Goal: Information Seeking & Learning: Learn about a topic

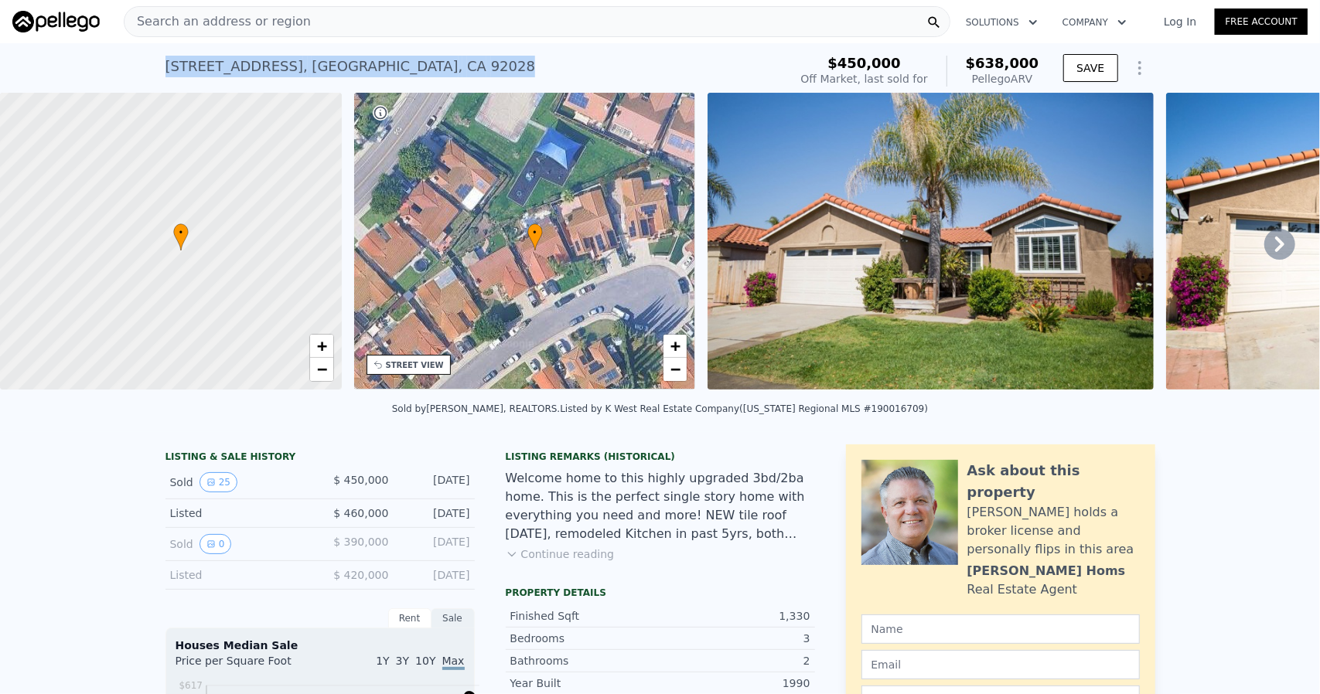
drag, startPoint x: 130, startPoint y: 69, endPoint x: 468, endPoint y: 58, distance: 338.8
click at [468, 58] on div "[STREET_ADDRESS] Sold [DATE] for $450k (~ARV $638k )" at bounding box center [473, 70] width 617 height 43
click at [359, 27] on div "Search an address or region" at bounding box center [537, 21] width 826 height 31
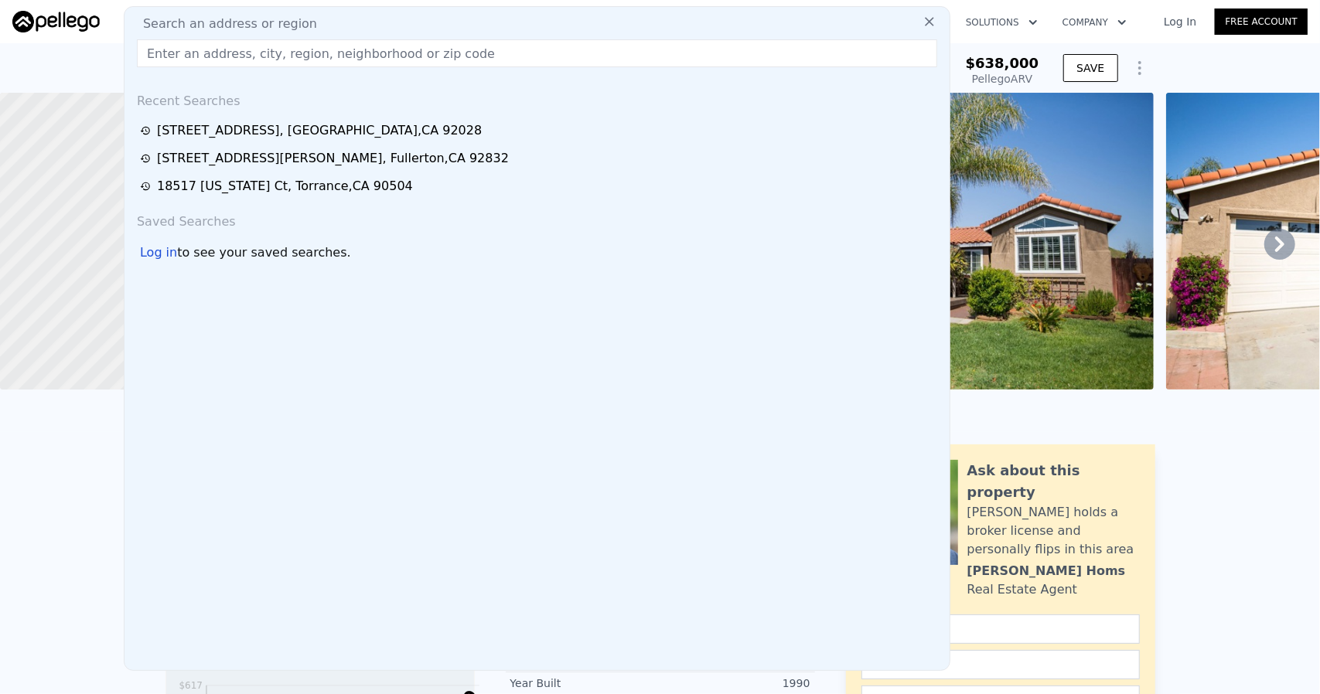
click at [359, 19] on div "Search an address or region" at bounding box center [537, 24] width 813 height 19
click at [372, 57] on input "text" at bounding box center [537, 53] width 800 height 28
paste input "[STREET_ADDRESS]"
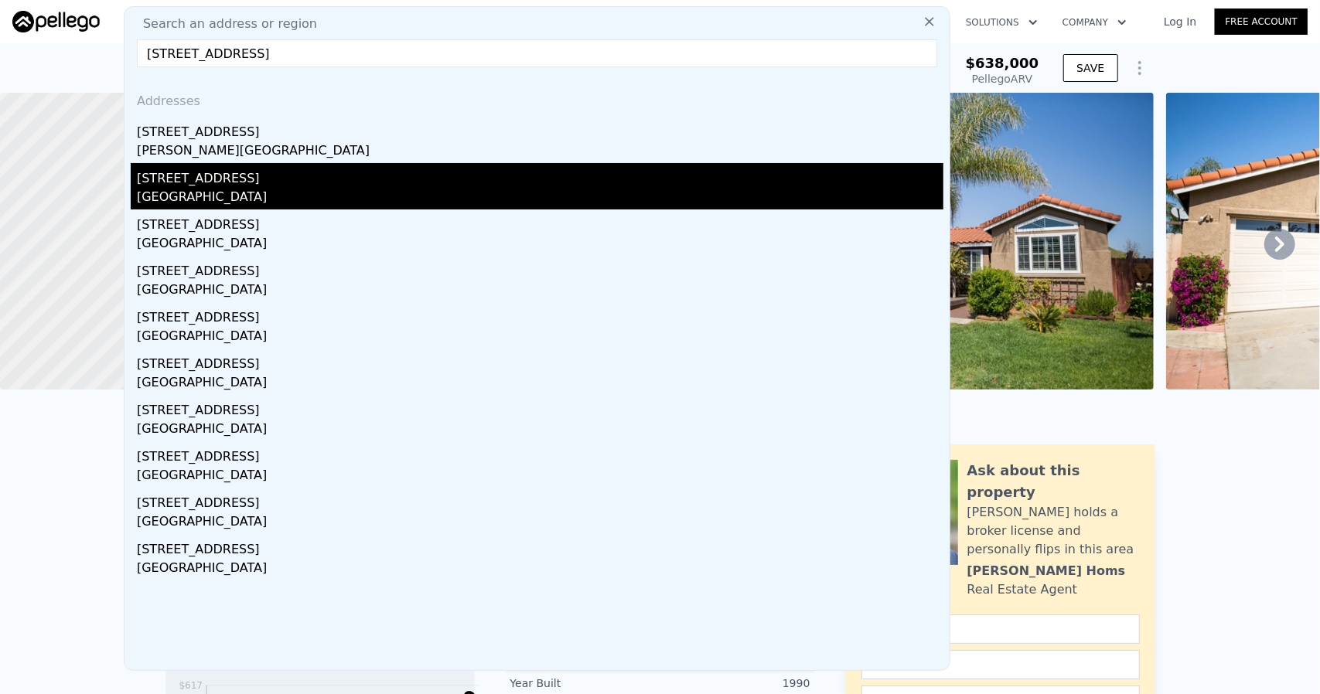
type input "[STREET_ADDRESS]"
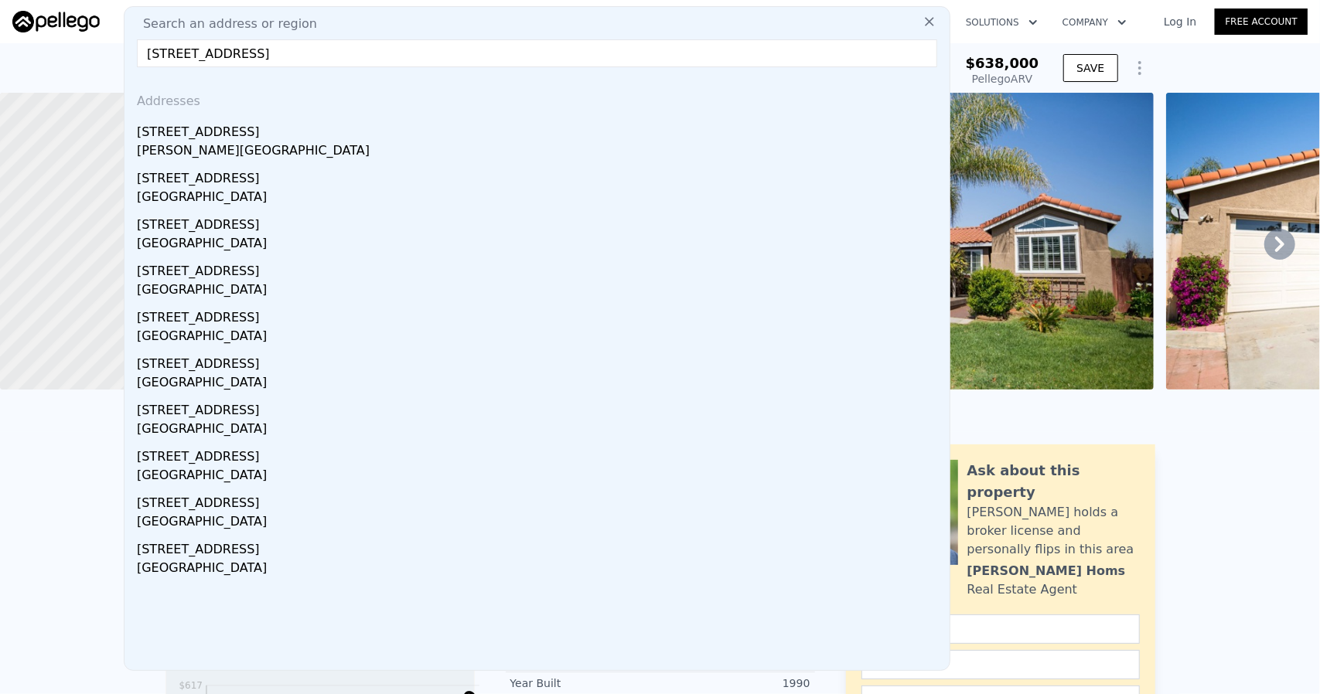
drag, startPoint x: 249, startPoint y: 199, endPoint x: 812, endPoint y: 249, distance: 565.1
click at [249, 188] on div "[STREET_ADDRESS]" at bounding box center [540, 175] width 806 height 25
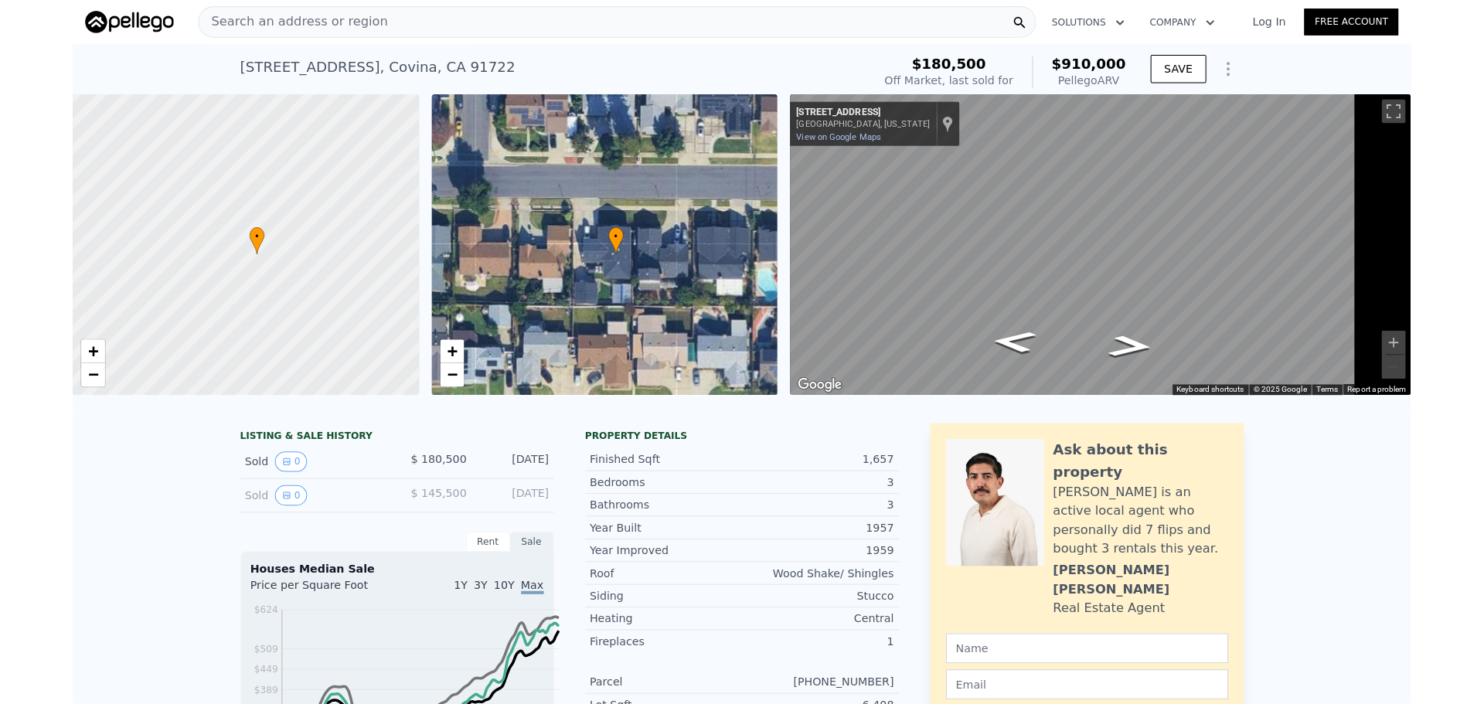
scroll to position [0, 7]
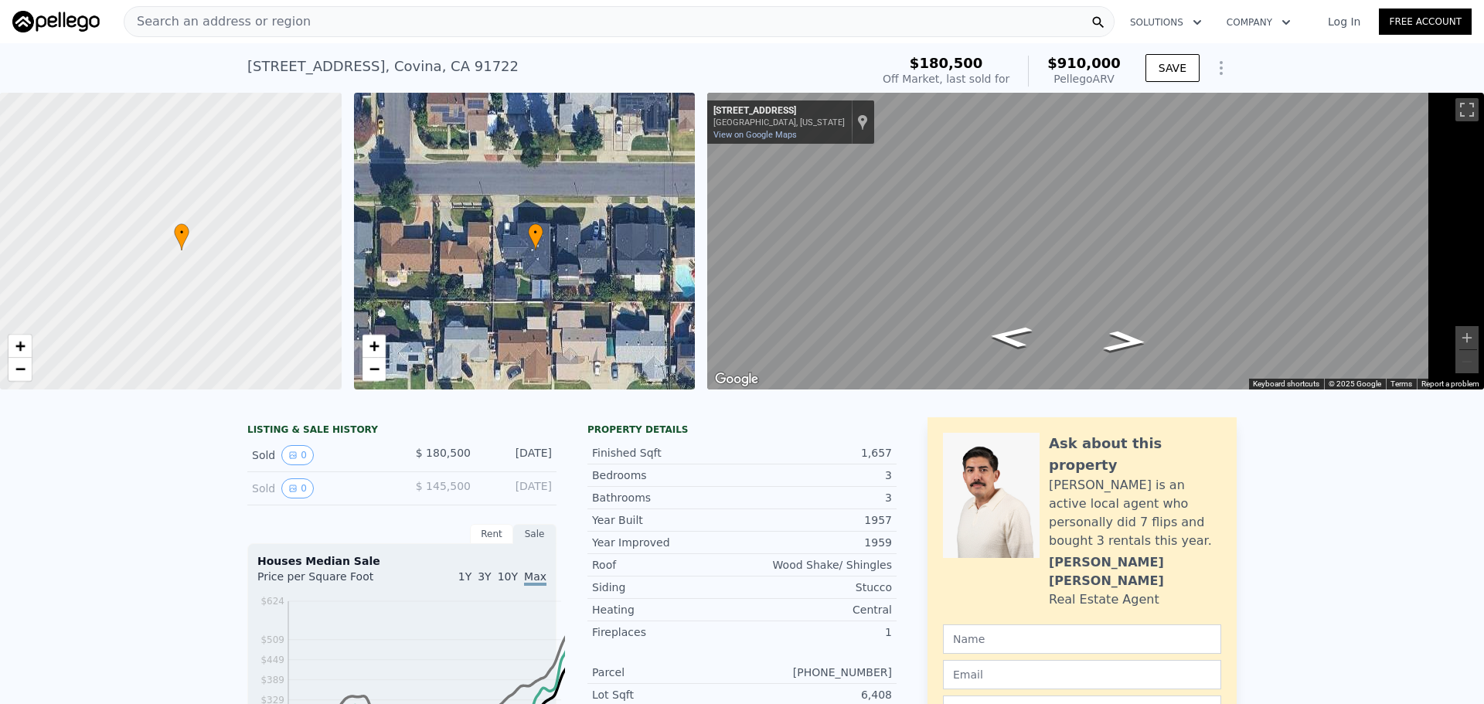
click at [427, 22] on div "Search an address or region" at bounding box center [619, 21] width 991 height 31
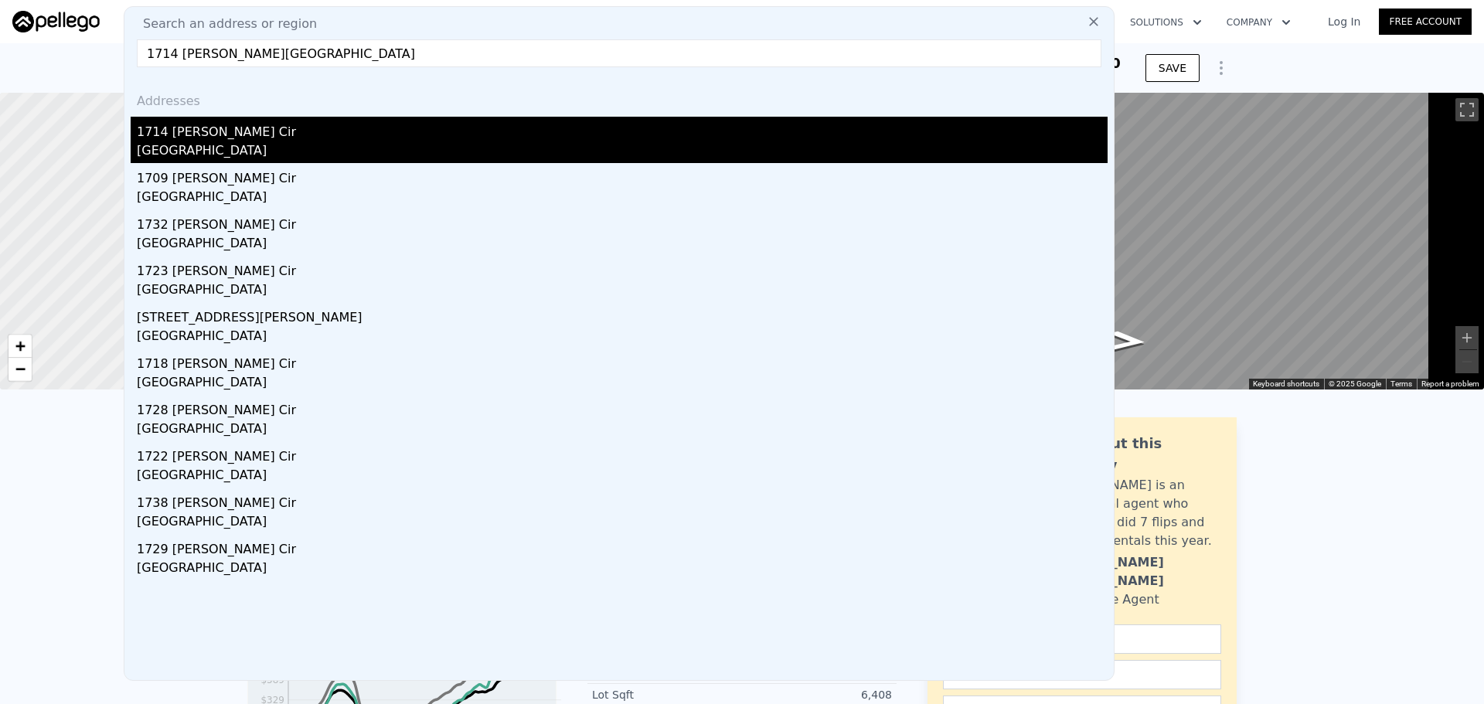
type input "1714 [PERSON_NAME][GEOGRAPHIC_DATA]"
click at [245, 139] on div "1714 [PERSON_NAME] Cir" at bounding box center [622, 129] width 971 height 25
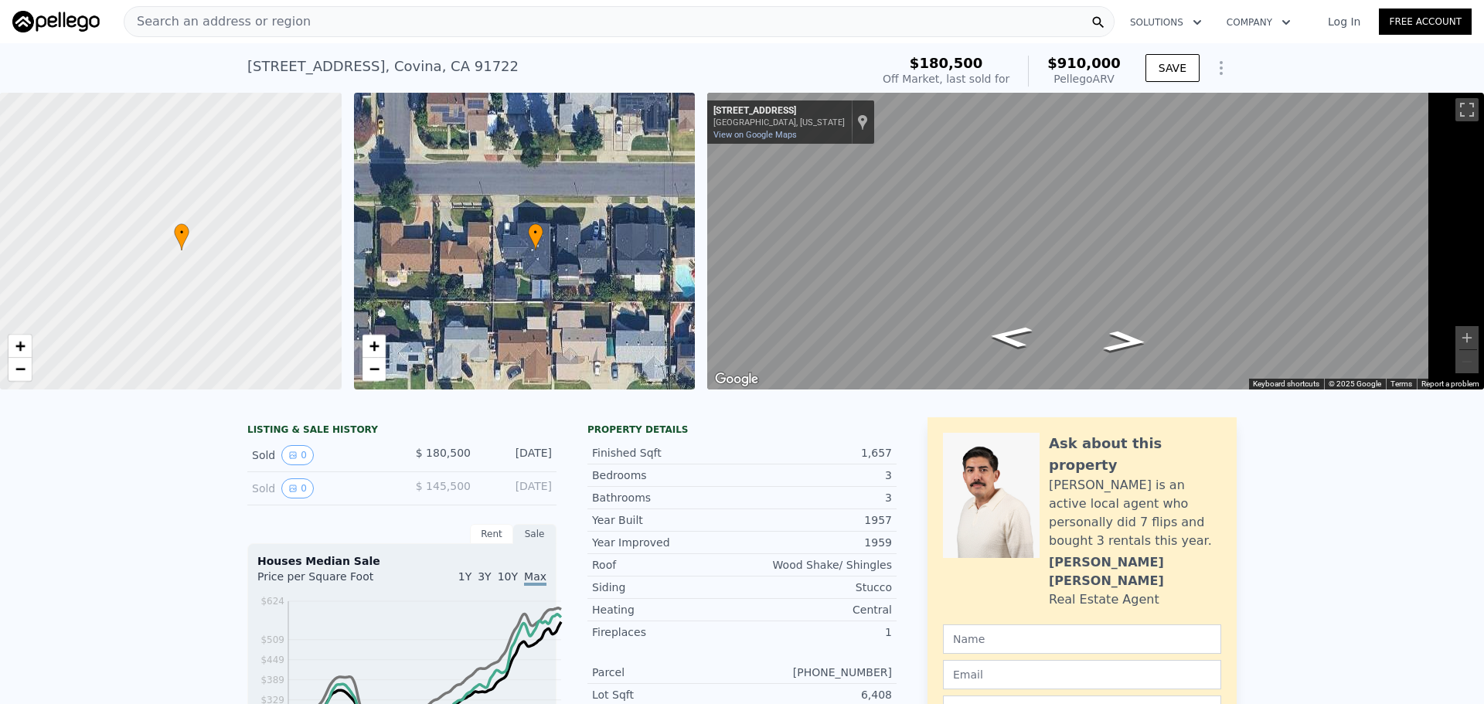
type input "2"
type input "3"
type input "1280"
type input "1823"
type input "6931"
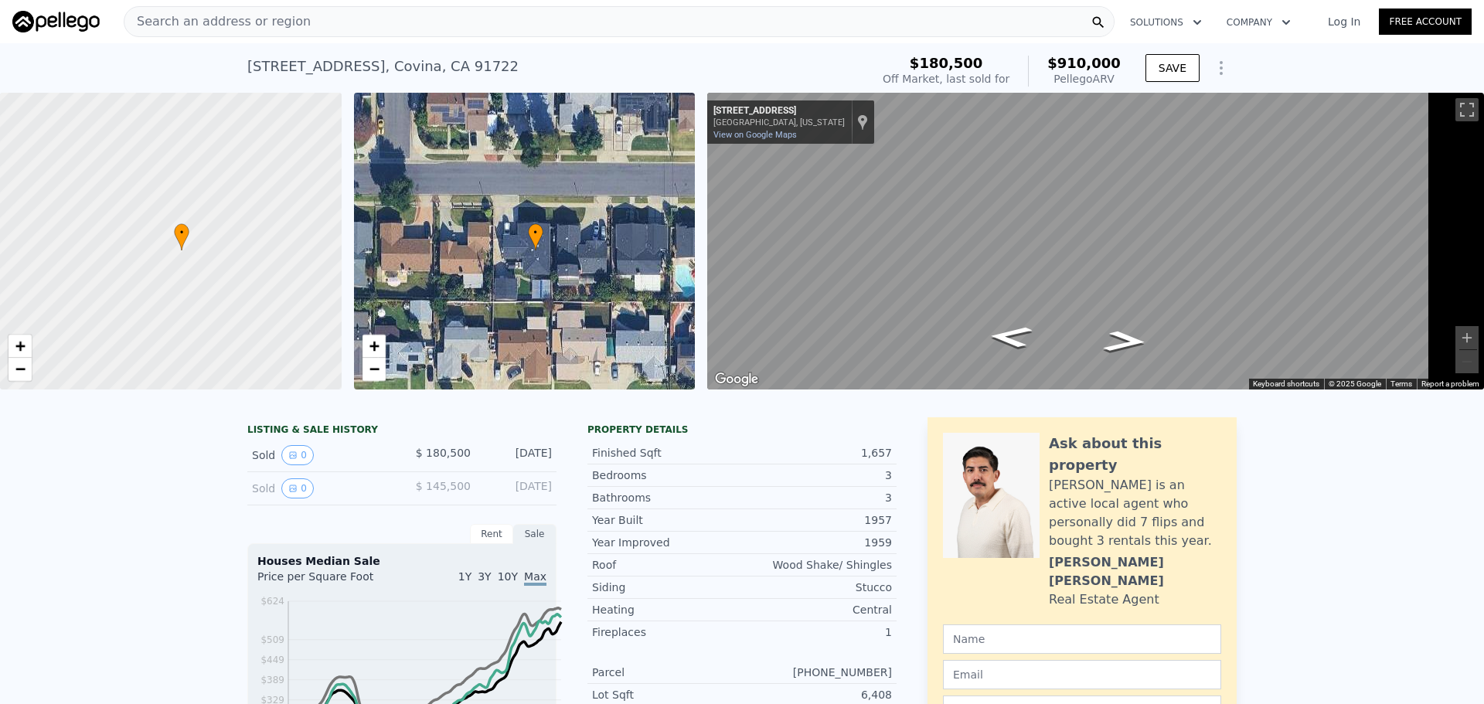
type input "11400"
type input "$ 940,000"
type input "-$ 62,066"
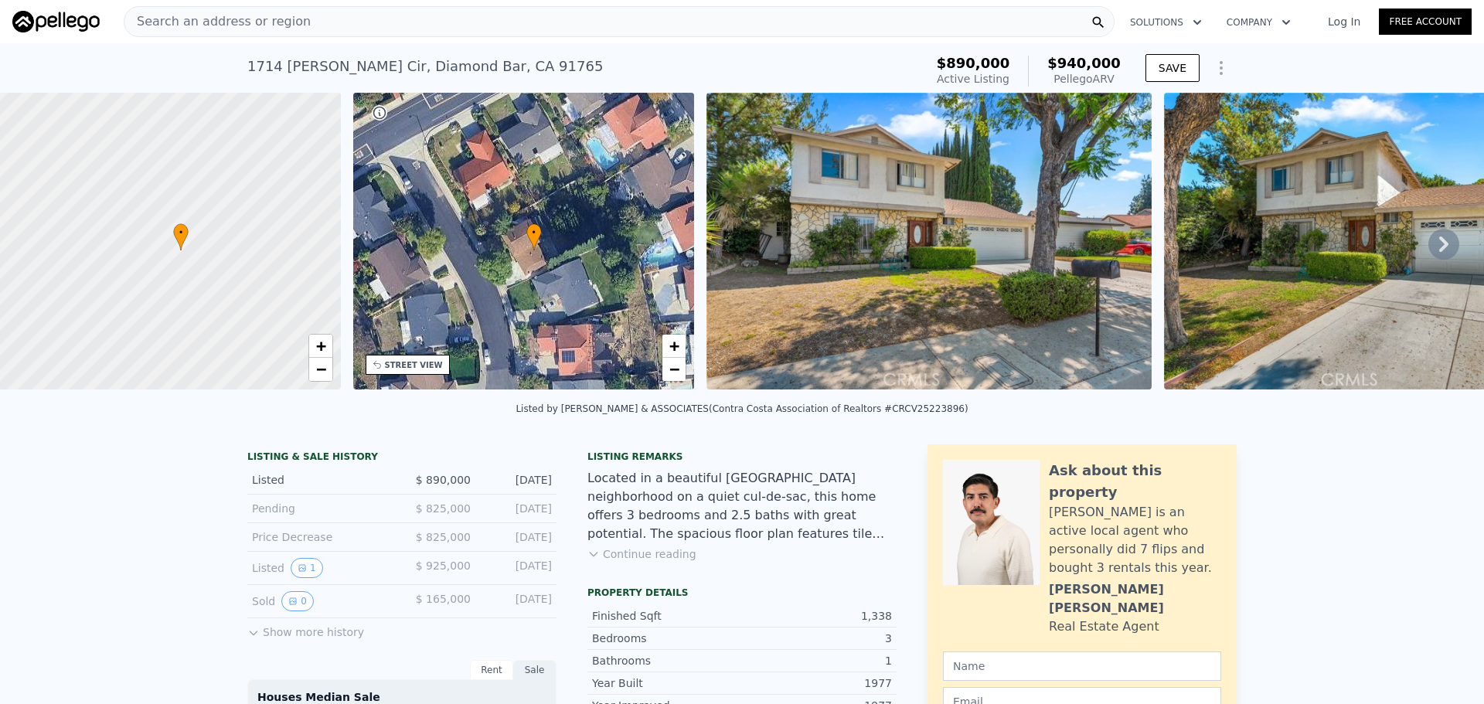
click at [329, 26] on div "Search an address or region" at bounding box center [619, 21] width 991 height 31
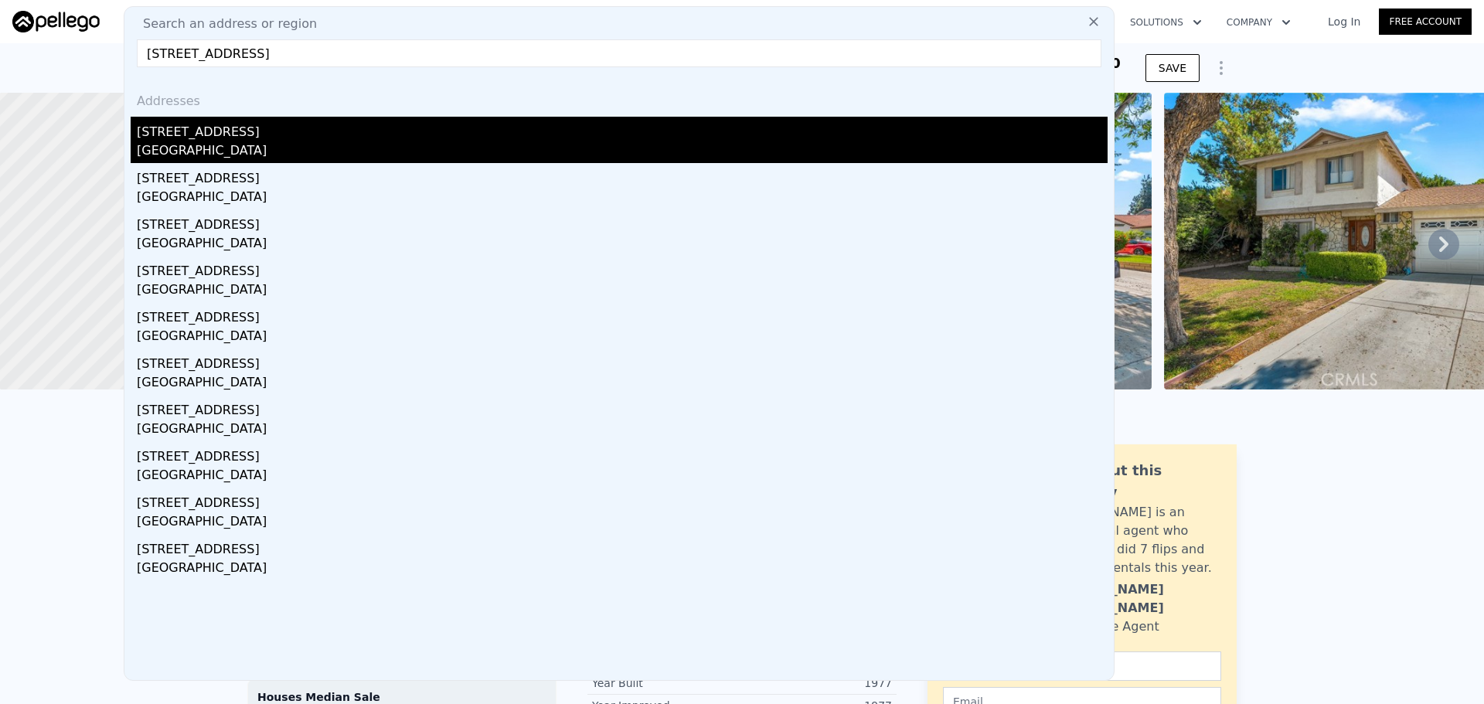
type input "[STREET_ADDRESS]"
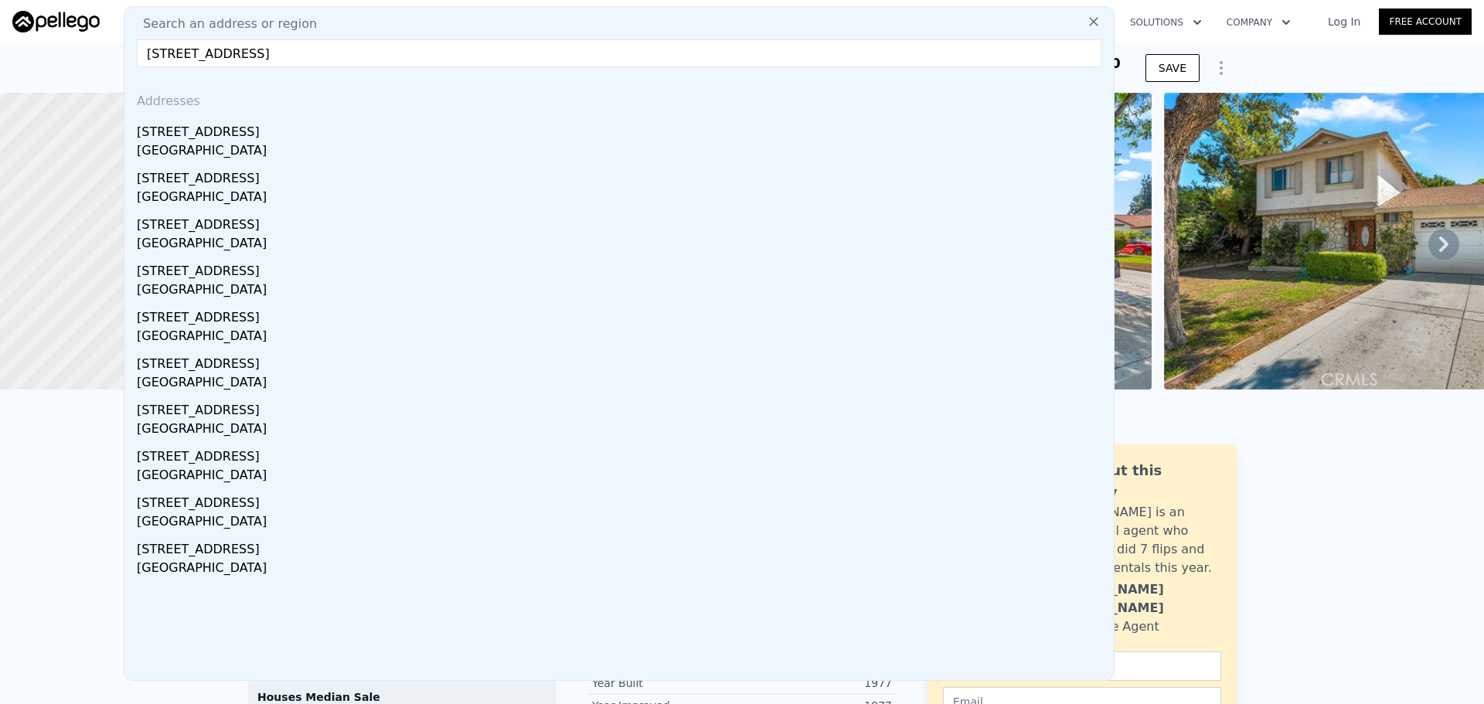
drag, startPoint x: 223, startPoint y: 155, endPoint x: 716, endPoint y: 184, distance: 493.3
click at [223, 155] on div "[GEOGRAPHIC_DATA]" at bounding box center [622, 152] width 971 height 22
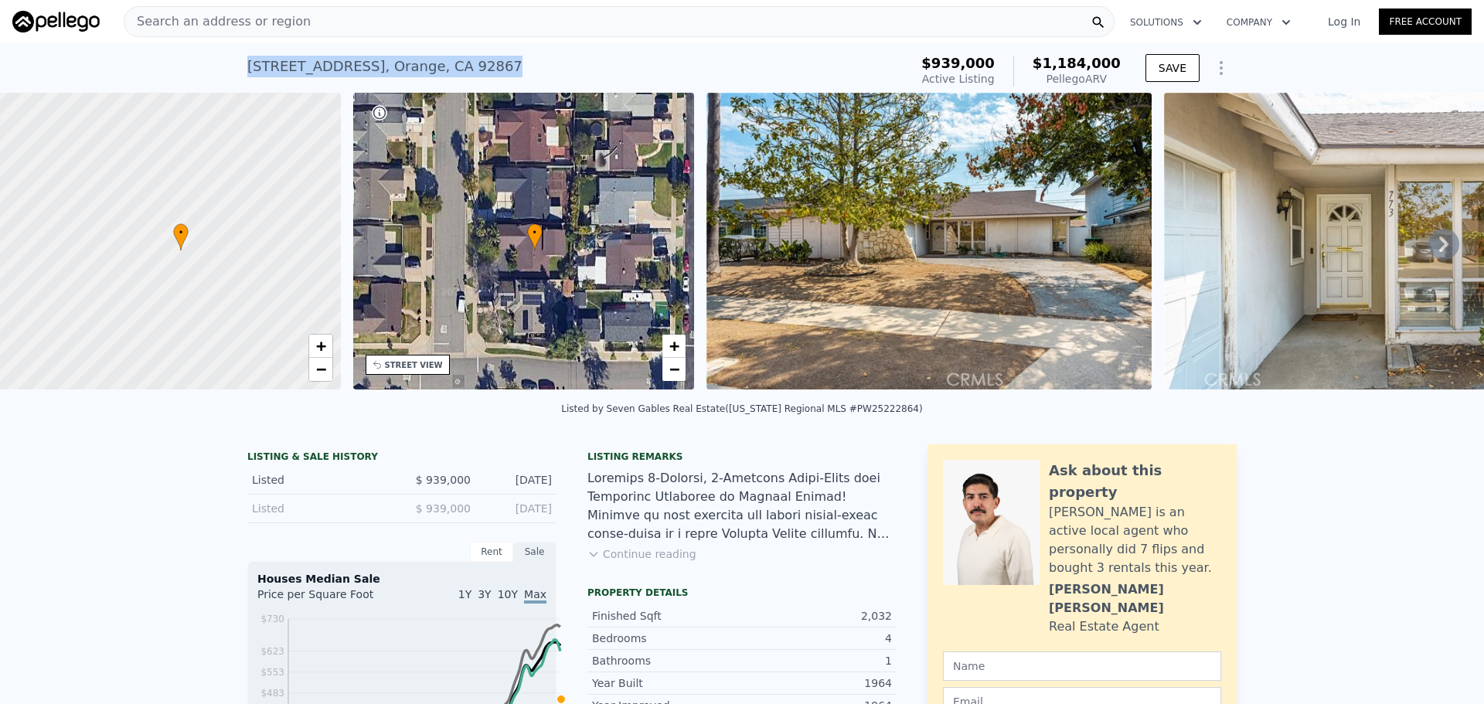
drag, startPoint x: 210, startPoint y: 72, endPoint x: 507, endPoint y: 52, distance: 297.5
click at [507, 52] on div "[STREET_ADDRESS] Active at $939k (~ARV $1.184m ) $939,000 Active Listing $1,184…" at bounding box center [742, 67] width 990 height 49
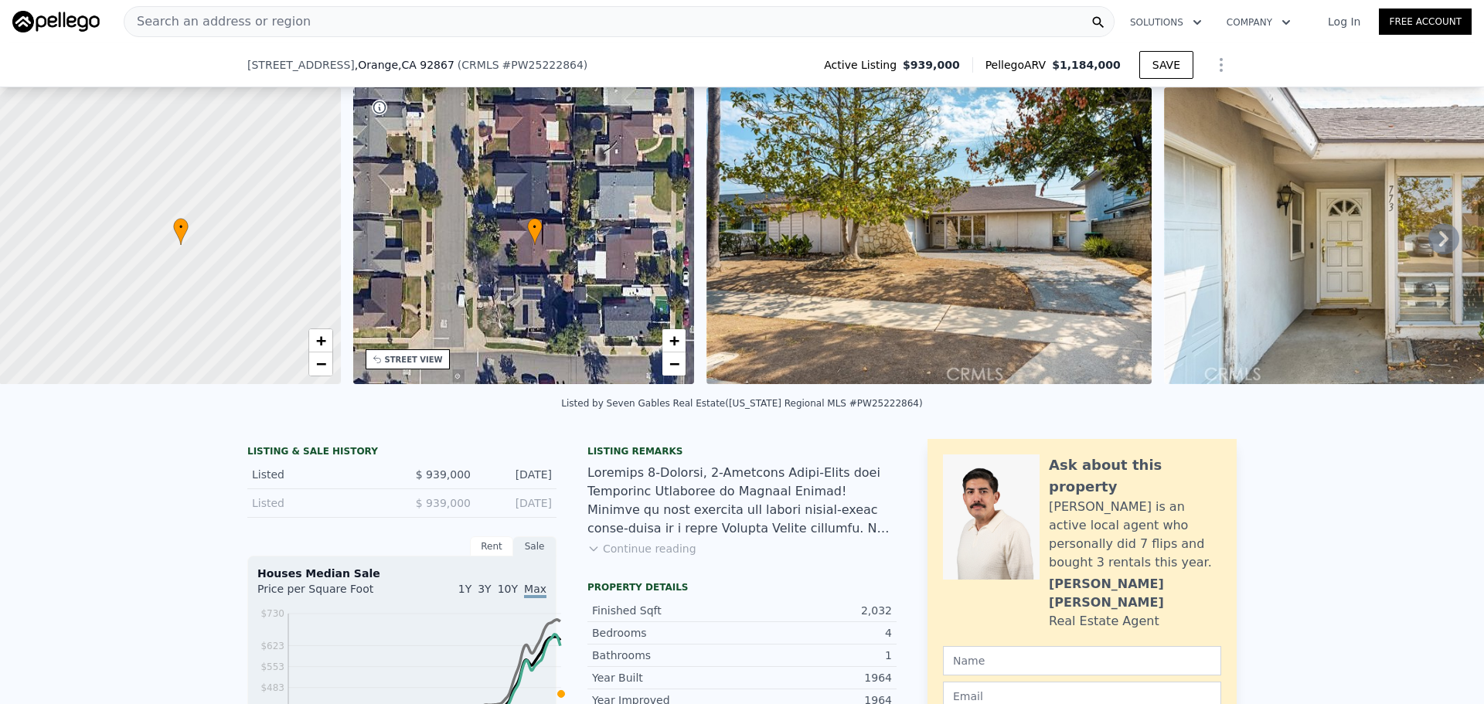
scroll to position [6, 0]
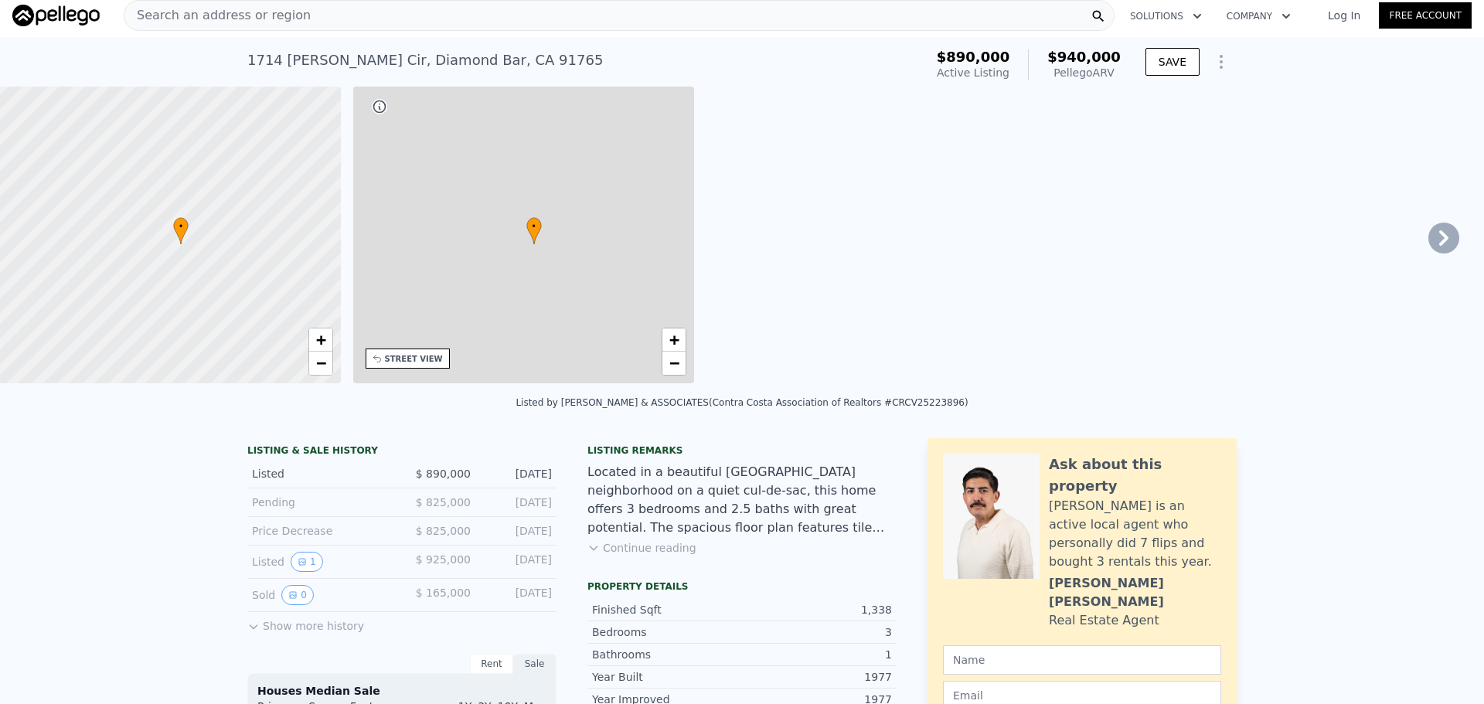
type input "$ 940,000"
type input "6"
type input "2"
type input "3"
type input "1280"
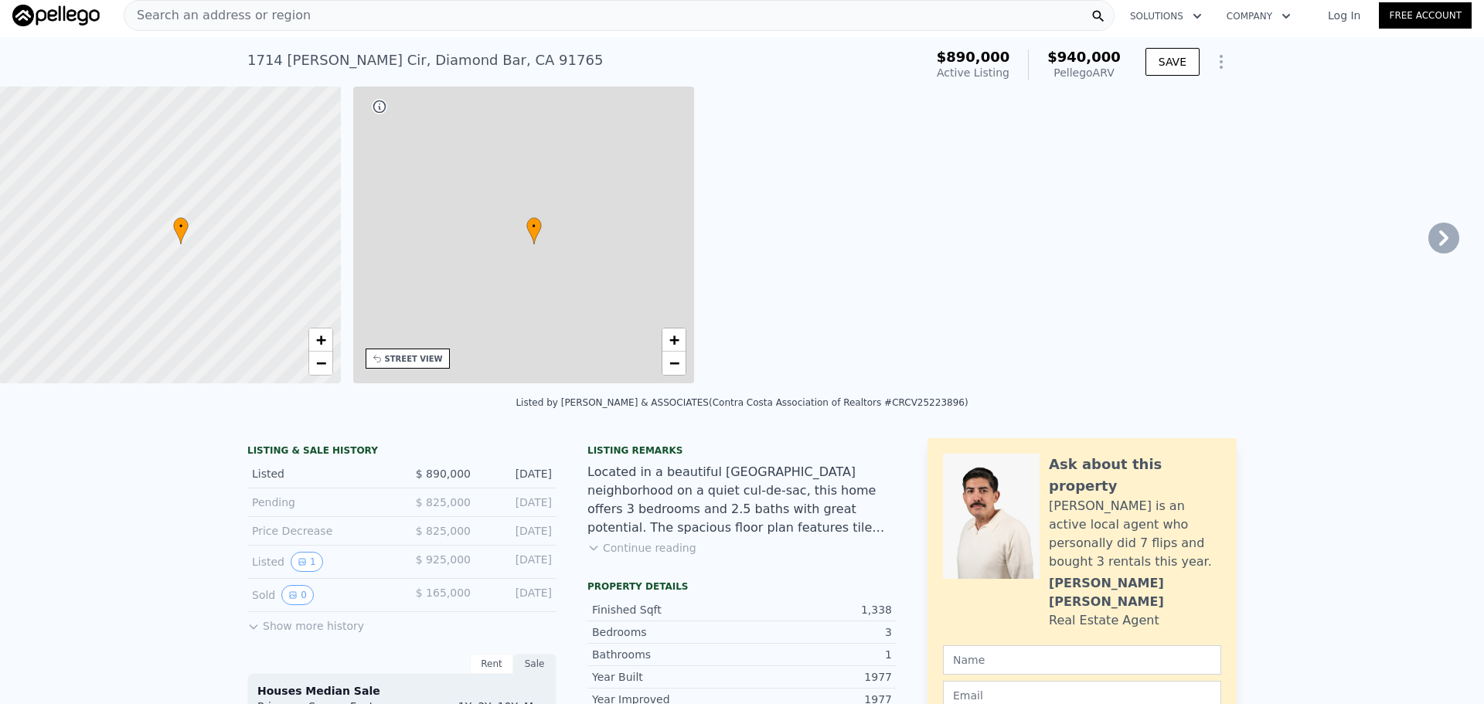
type input "1823"
type input "6931"
type input "11400"
type input "-$ 62,066"
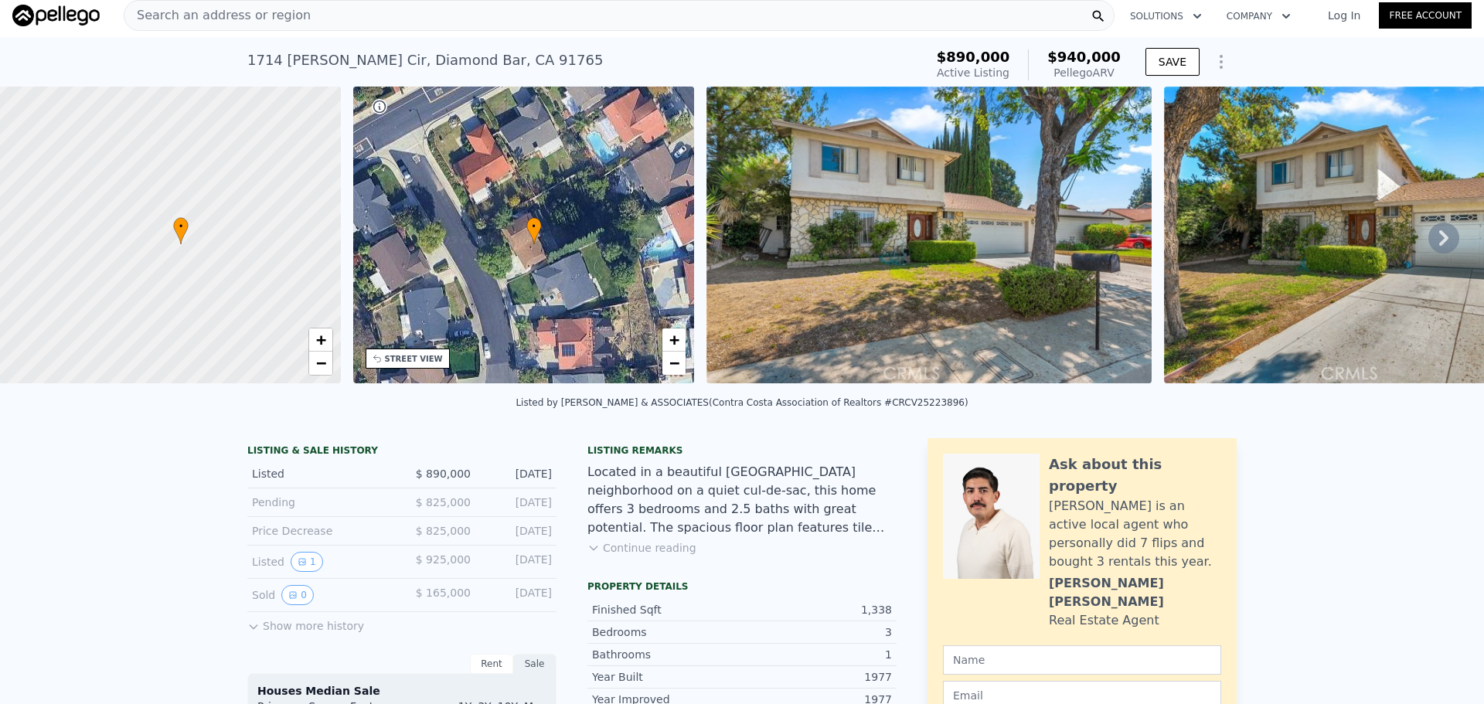
drag, startPoint x: 624, startPoint y: 218, endPoint x: 799, endPoint y: 2, distance: 278.7
type input "0"
type input "2"
type input "1237"
type input "1935"
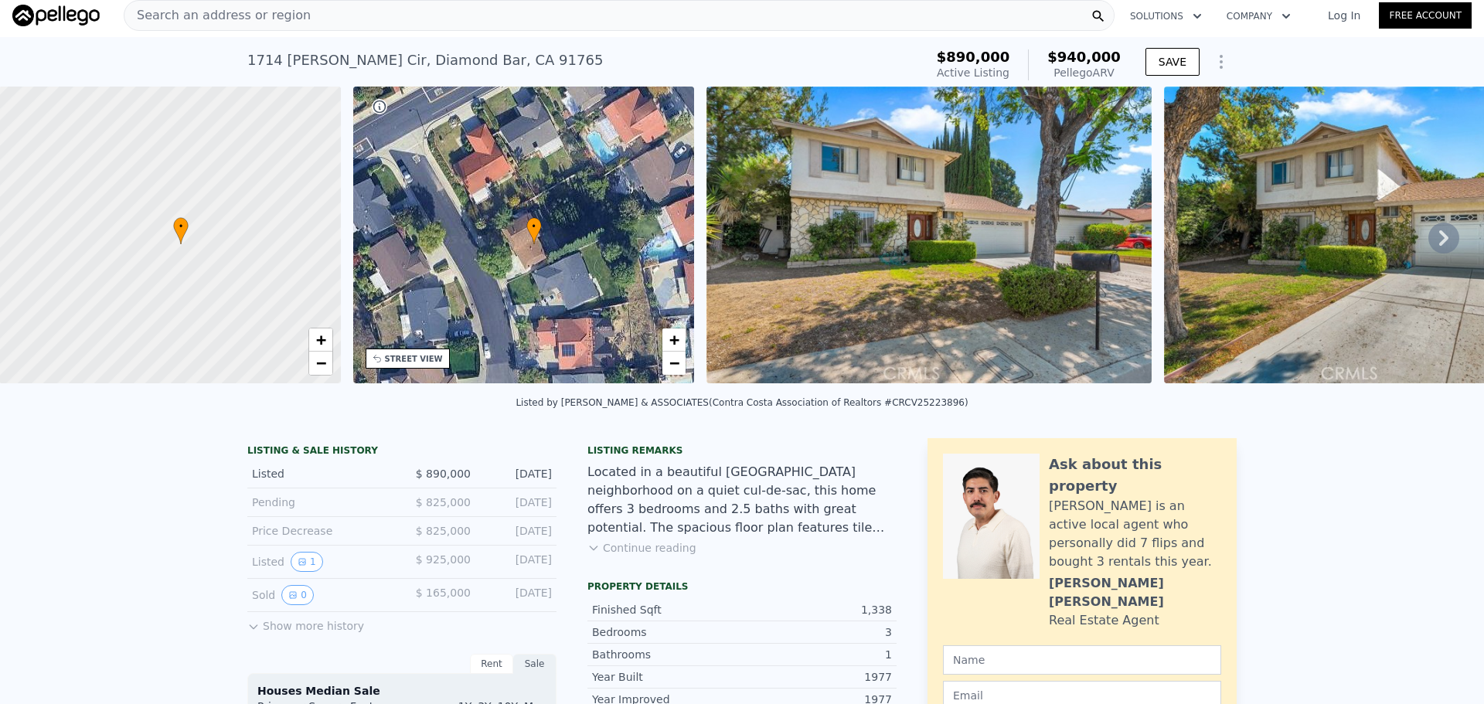
type input "5777"
type input "9248"
type input "$ 910,000"
type input "$ 663,494"
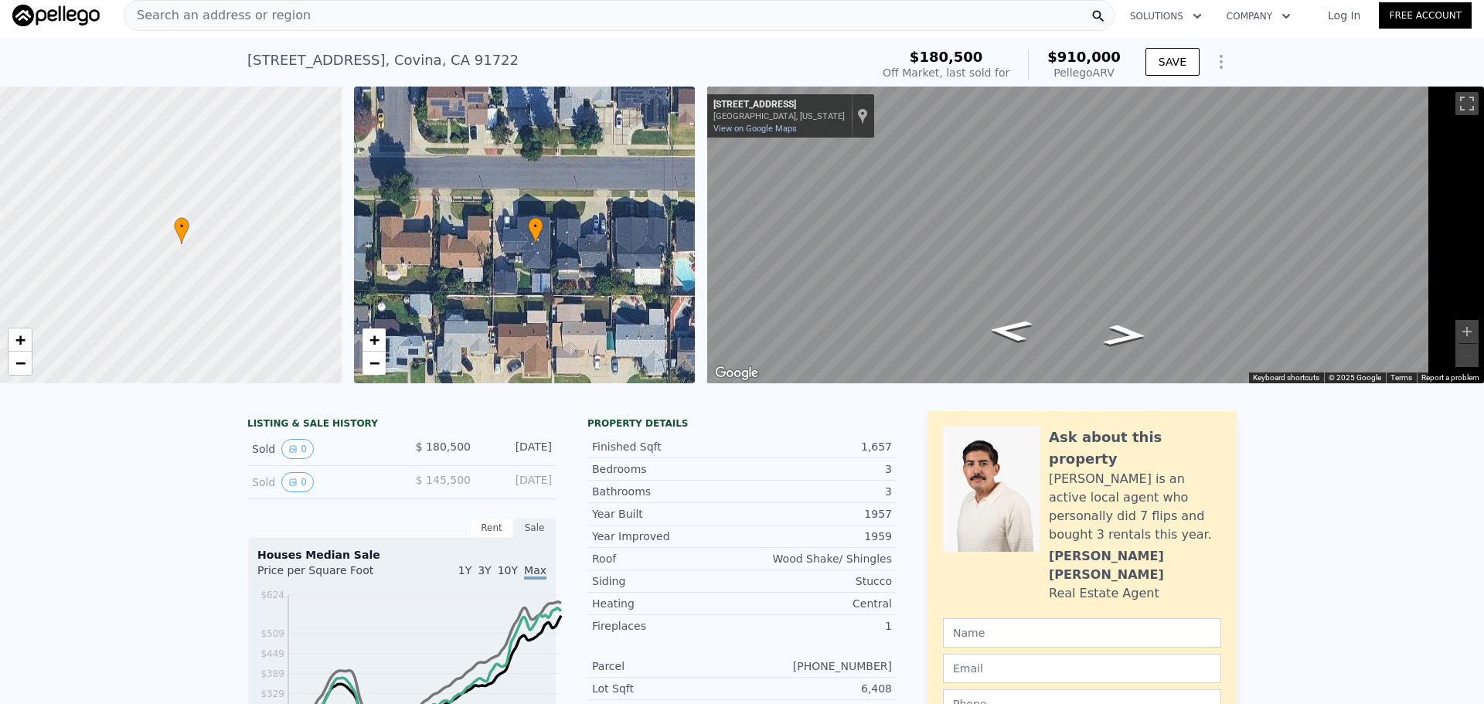
click at [475, 19] on div "Search an address or region" at bounding box center [619, 15] width 991 height 31
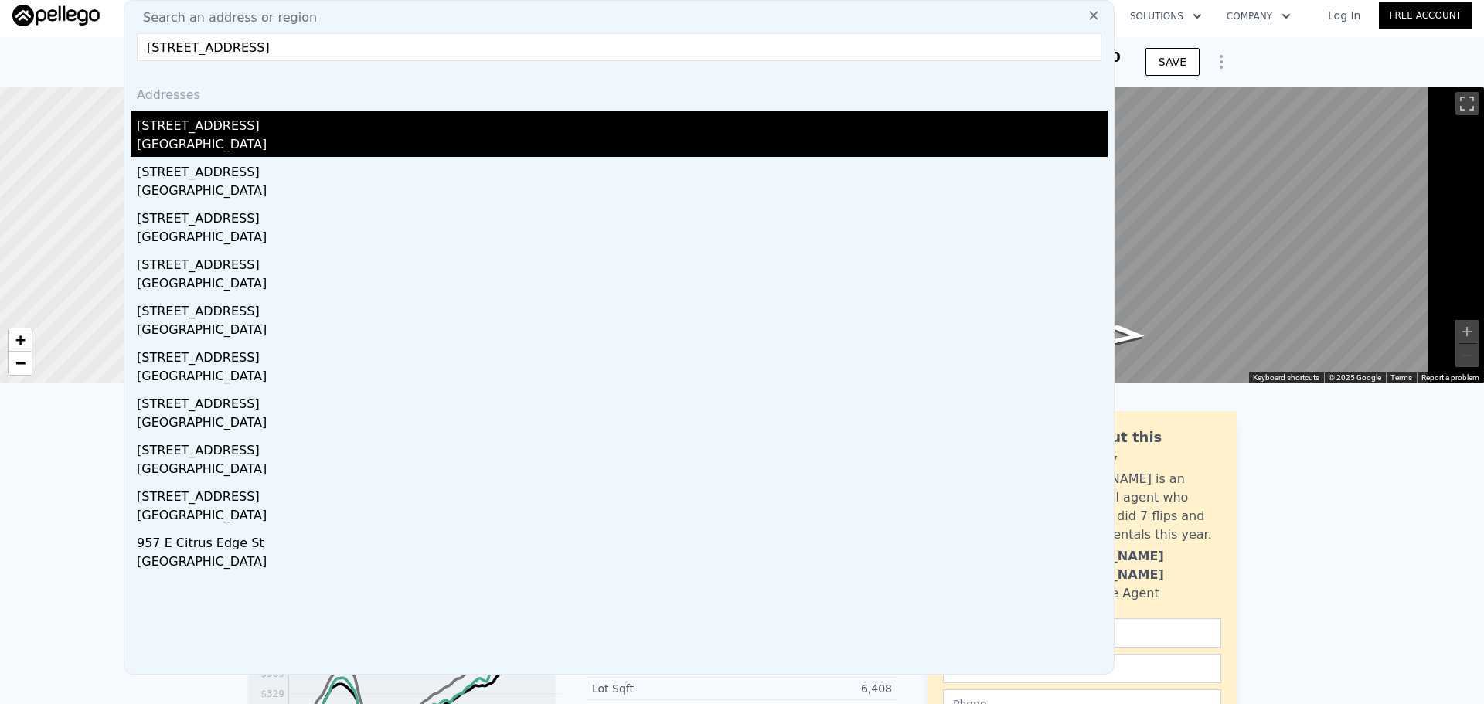
type input "[STREET_ADDRESS]"
click at [228, 135] on div "[STREET_ADDRESS]" at bounding box center [622, 123] width 971 height 25
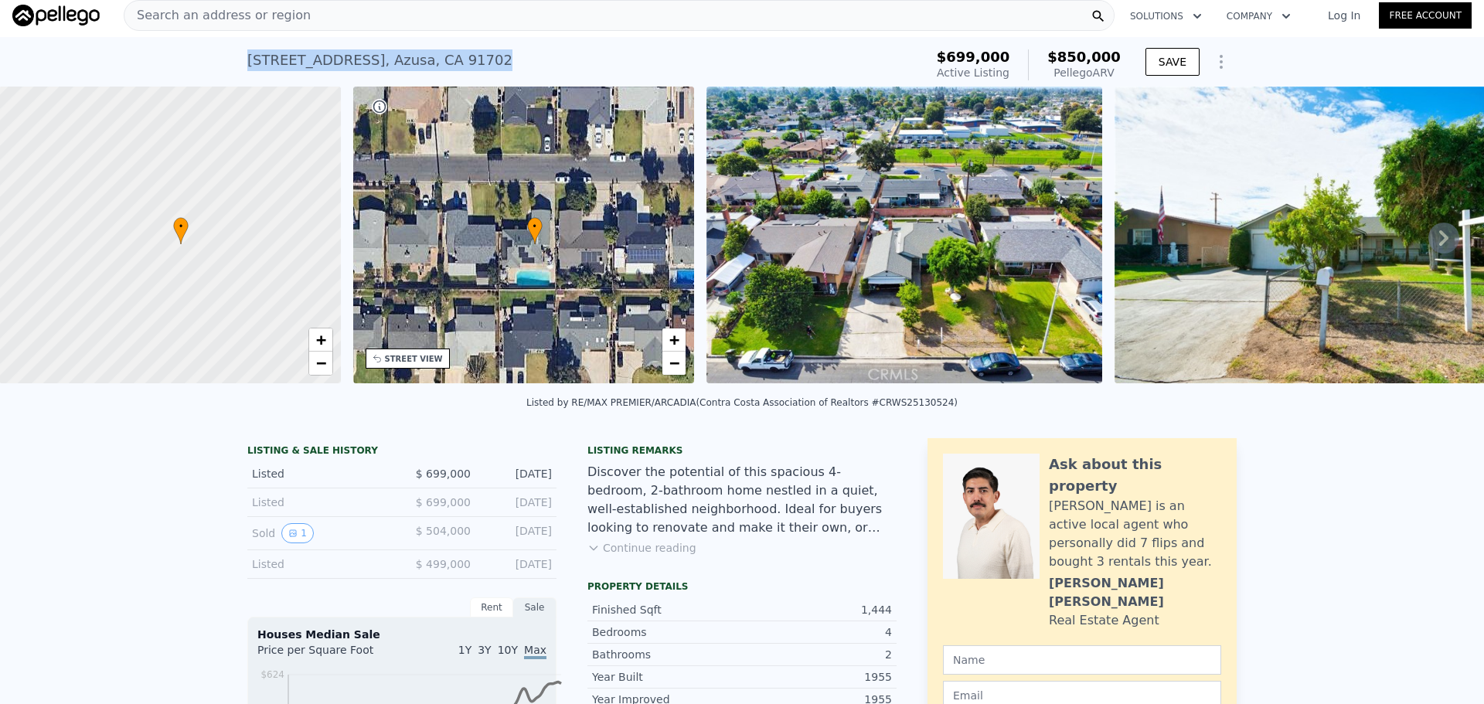
drag, startPoint x: 212, startPoint y: 68, endPoint x: 506, endPoint y: 80, distance: 294.8
click at [506, 80] on div "[STREET_ADDRESS] Active at $699k (~ARV $850k )" at bounding box center [582, 64] width 671 height 43
click at [411, 20] on div "Search an address or region" at bounding box center [619, 15] width 991 height 31
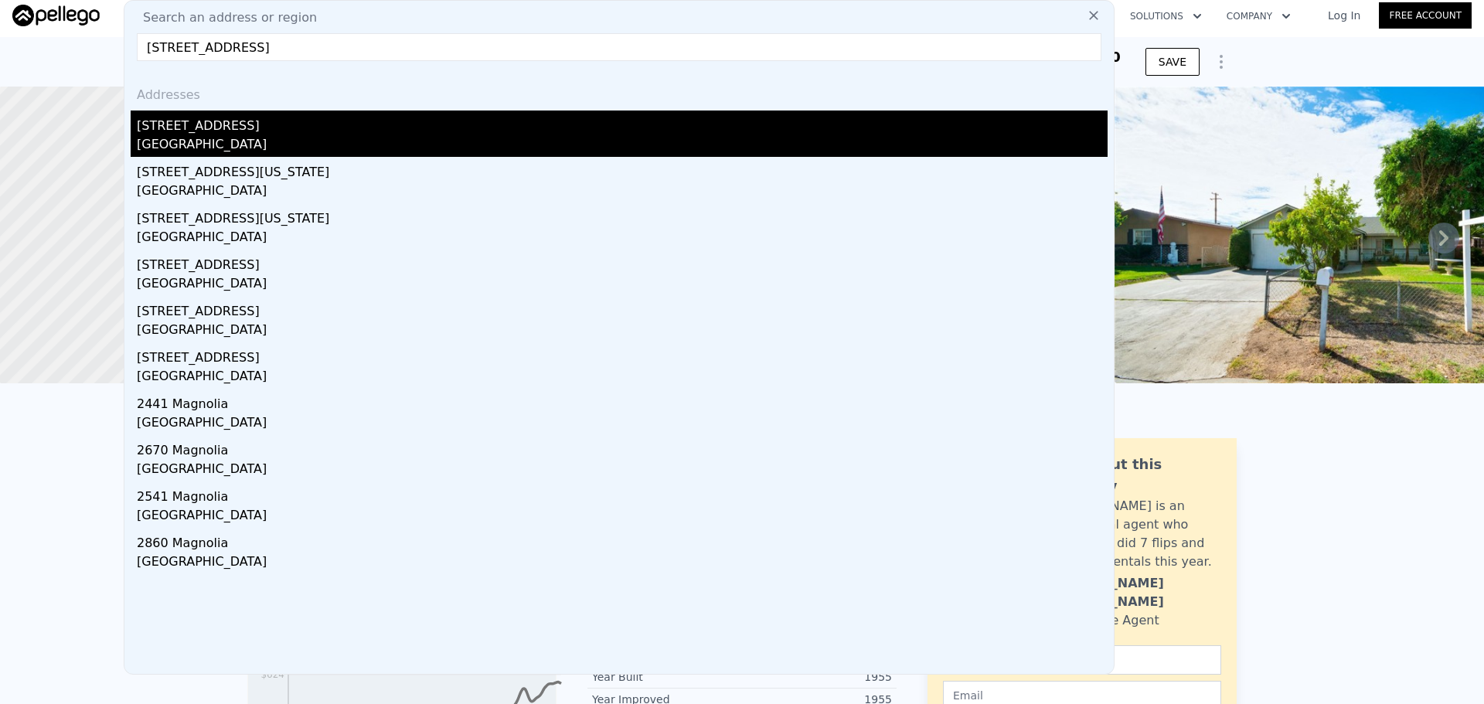
type input "[STREET_ADDRESS]"
click at [246, 135] on div "[STREET_ADDRESS]" at bounding box center [622, 123] width 971 height 25
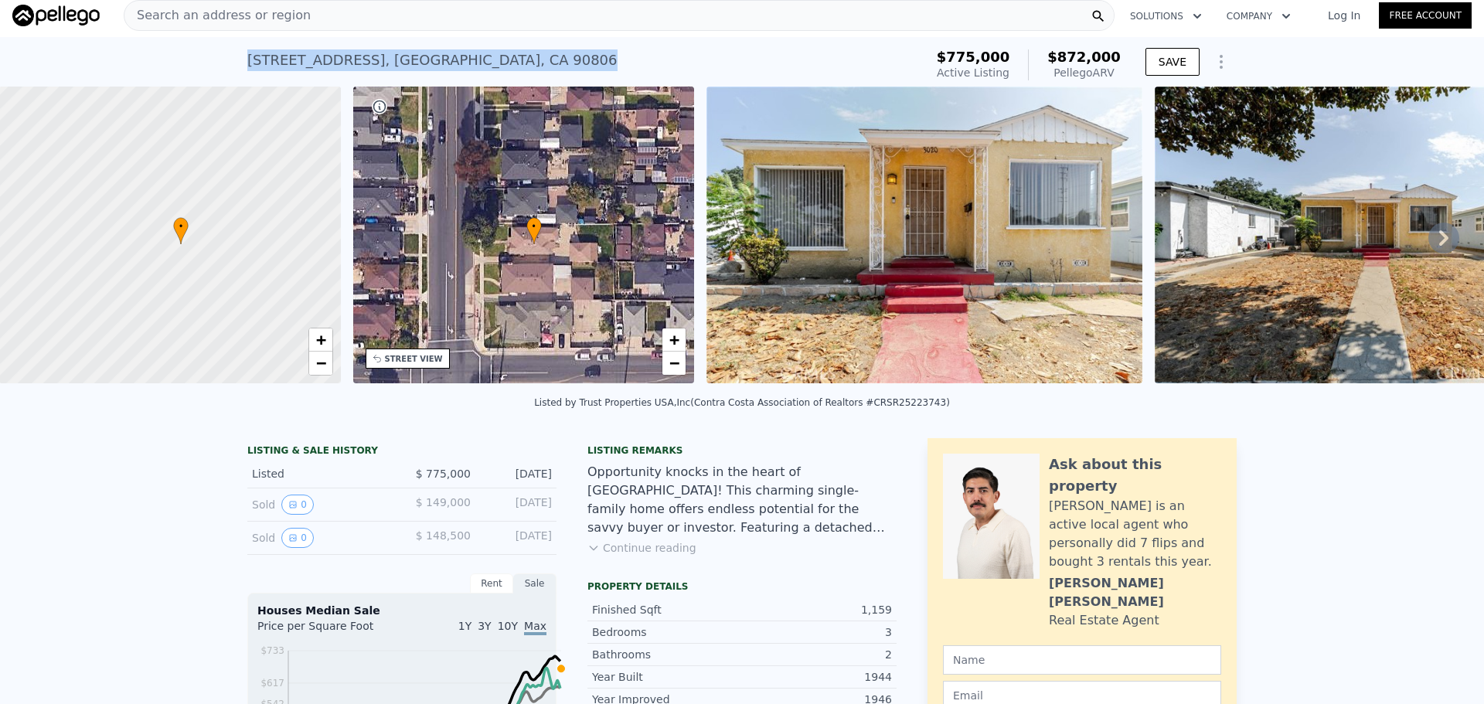
drag, startPoint x: 208, startPoint y: 62, endPoint x: 505, endPoint y: 62, distance: 296.9
click at [505, 62] on div "[STREET_ADDRESS] Active at $775k (~ARV $872k ) $775,000 Active Listing $872,000…" at bounding box center [742, 61] width 1484 height 49
drag, startPoint x: 1025, startPoint y: 291, endPoint x: 837, endPoint y: 456, distance: 249.8
click at [213, 10] on span "Search an address or region" at bounding box center [217, 15] width 186 height 19
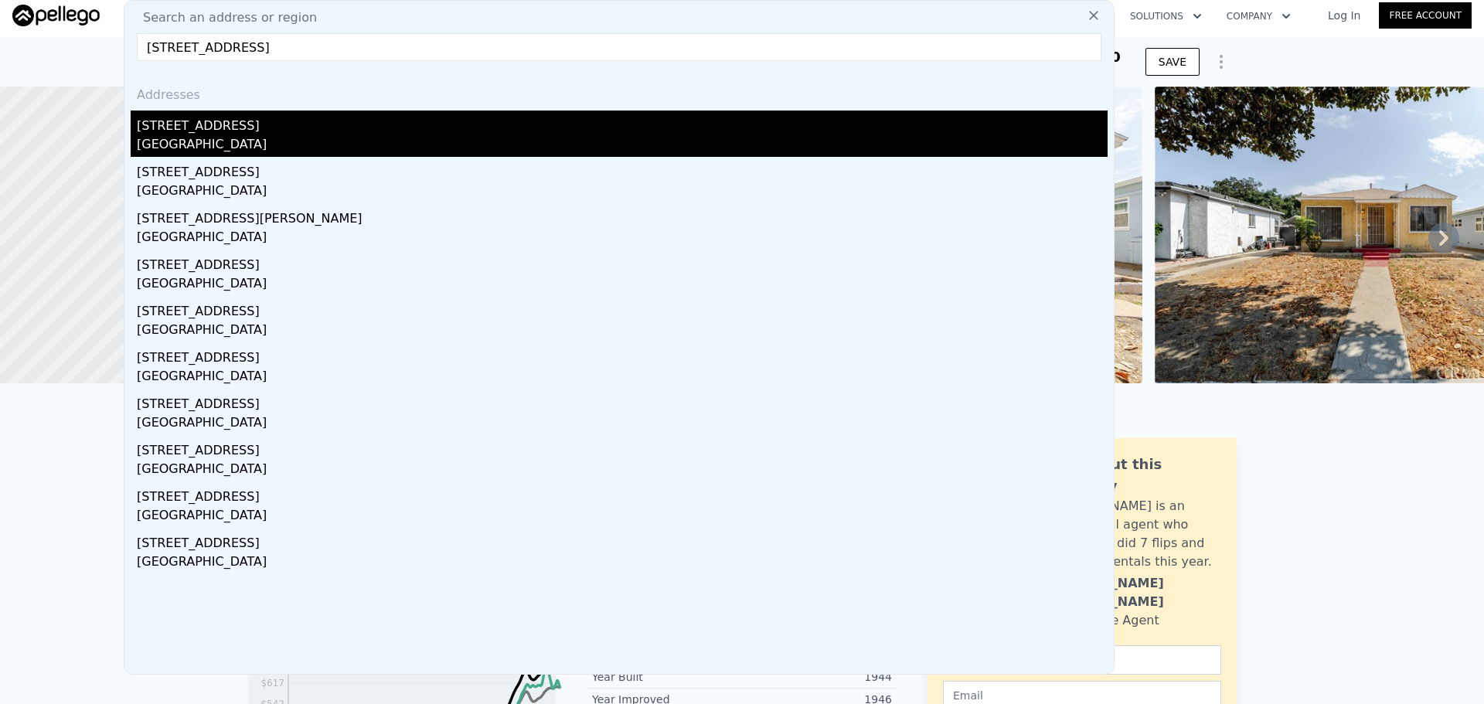
type input "[STREET_ADDRESS]"
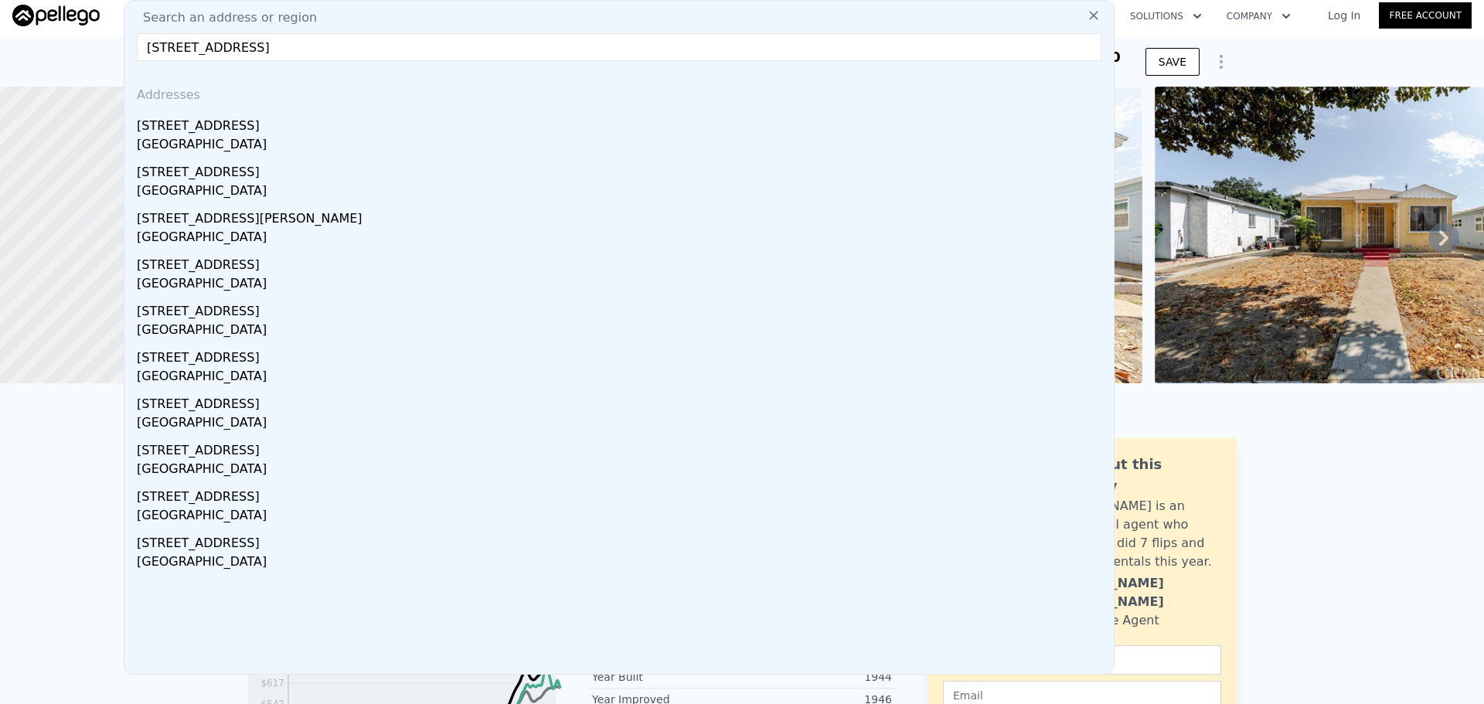
drag, startPoint x: 261, startPoint y: 151, endPoint x: 912, endPoint y: 171, distance: 651.3
click at [261, 151] on div "[GEOGRAPHIC_DATA]" at bounding box center [622, 146] width 971 height 22
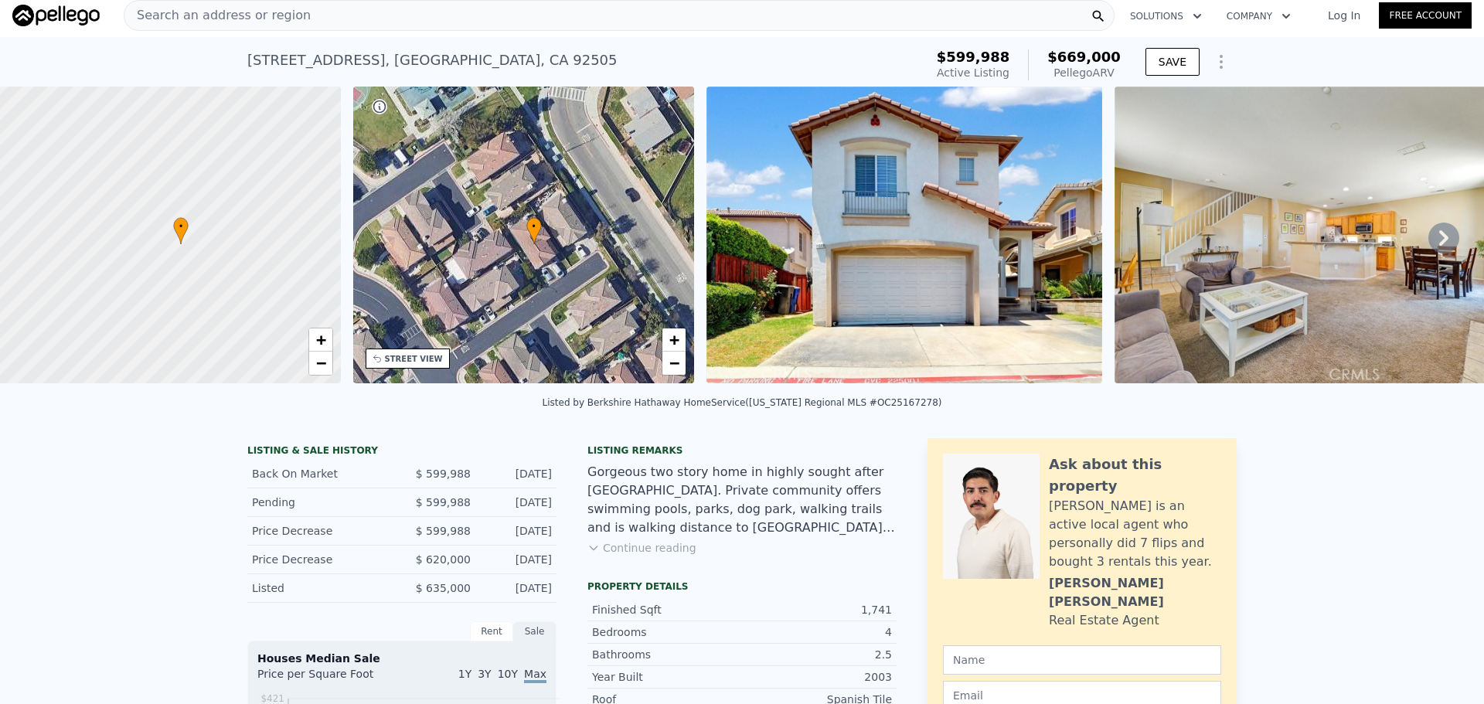
click at [231, 17] on span "Search an address or region" at bounding box center [217, 15] width 186 height 19
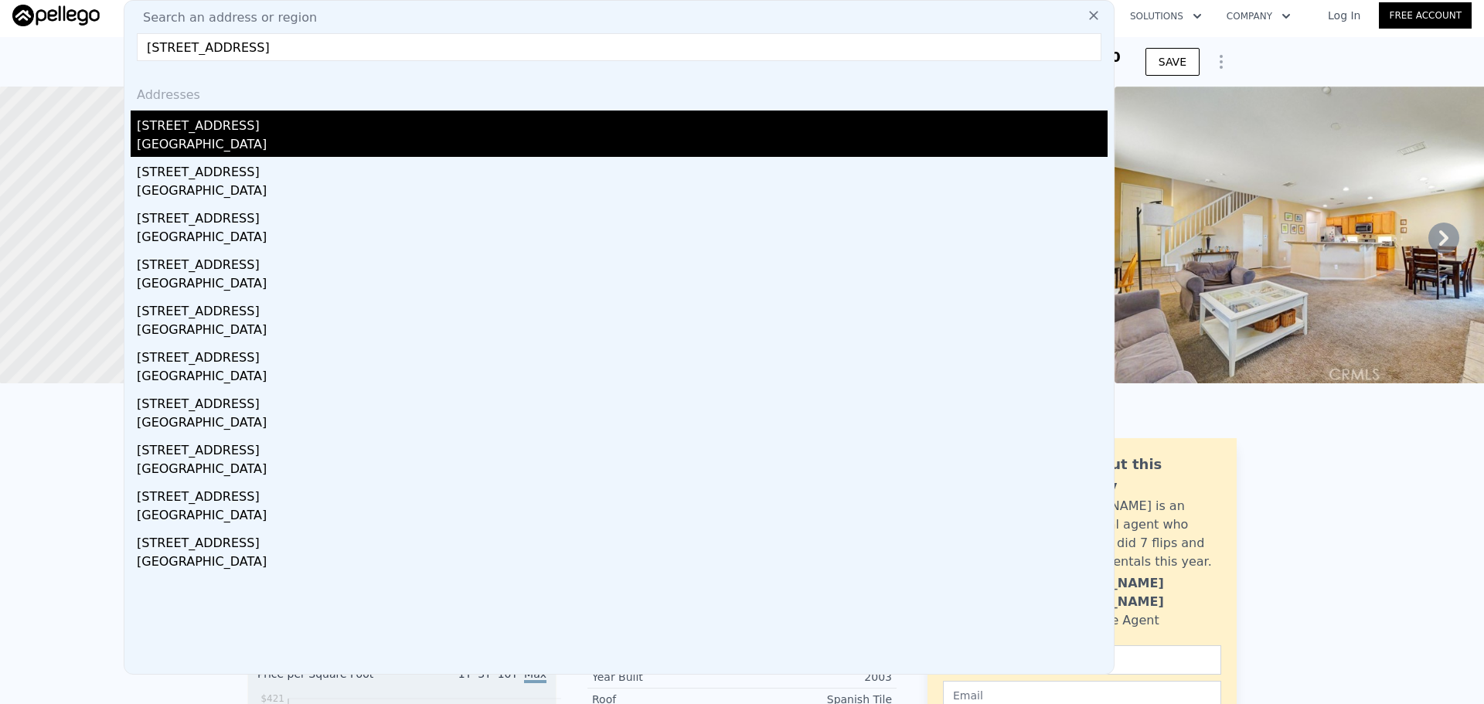
type input "[STREET_ADDRESS]"
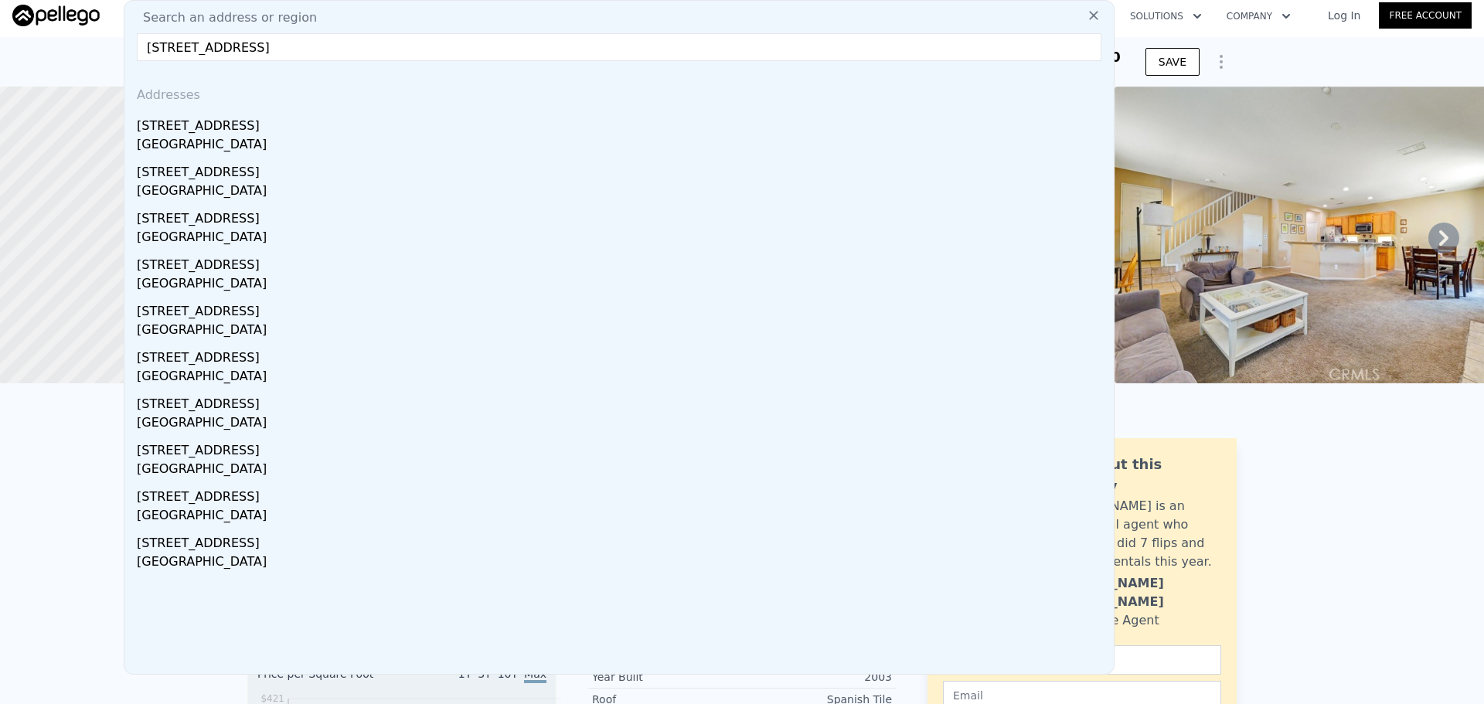
click at [337, 157] on div "[GEOGRAPHIC_DATA]" at bounding box center [622, 146] width 971 height 22
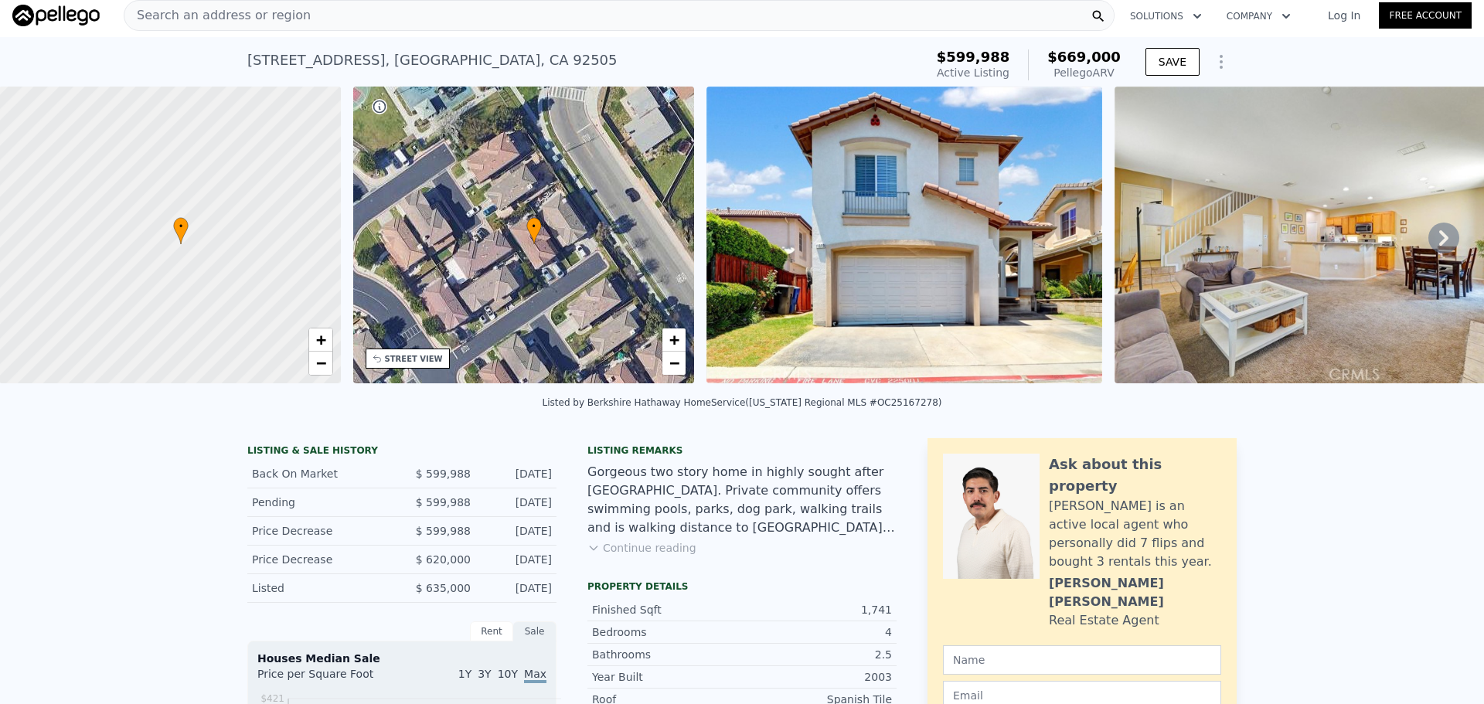
type input "2"
type input "4"
type input "1"
type input "2"
type input "854"
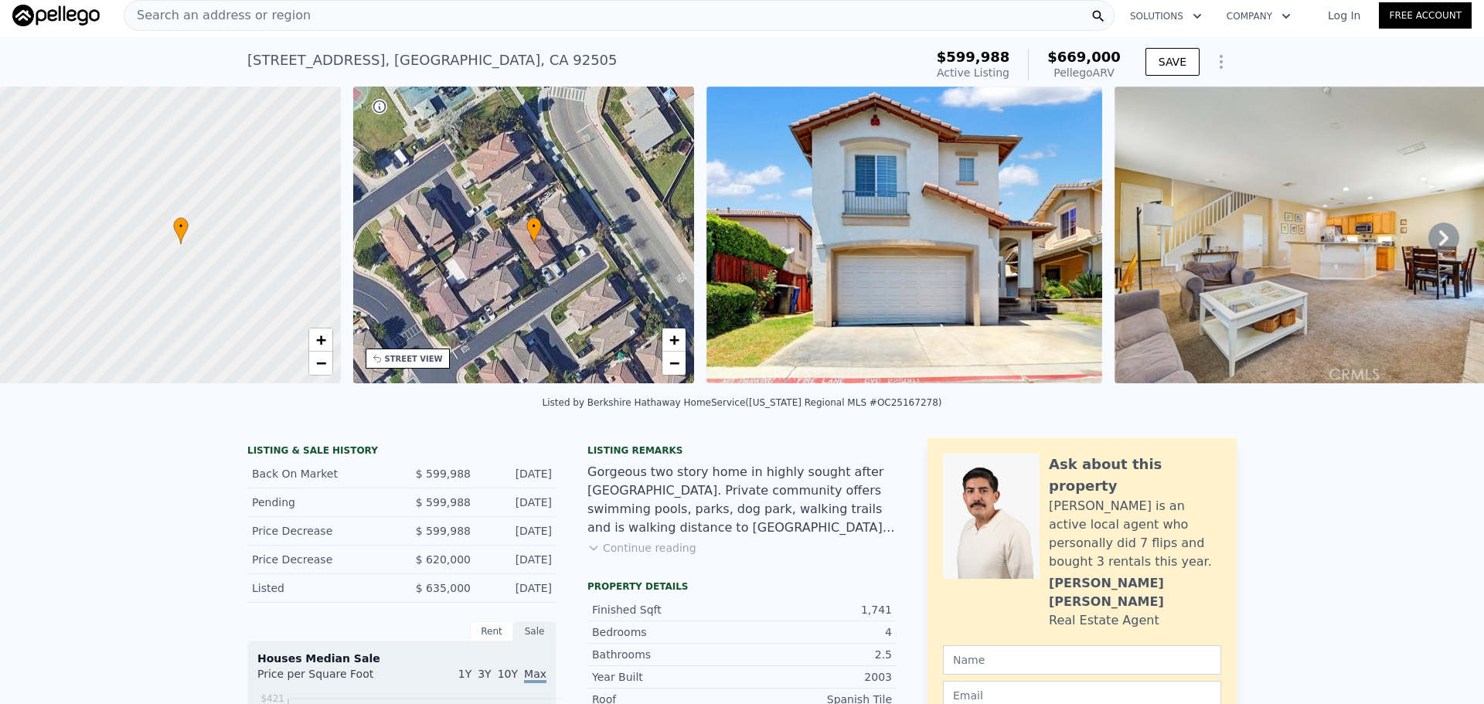
type input "1356"
type input "5130"
type input "13020"
type input "$ 521,000"
type input "5"
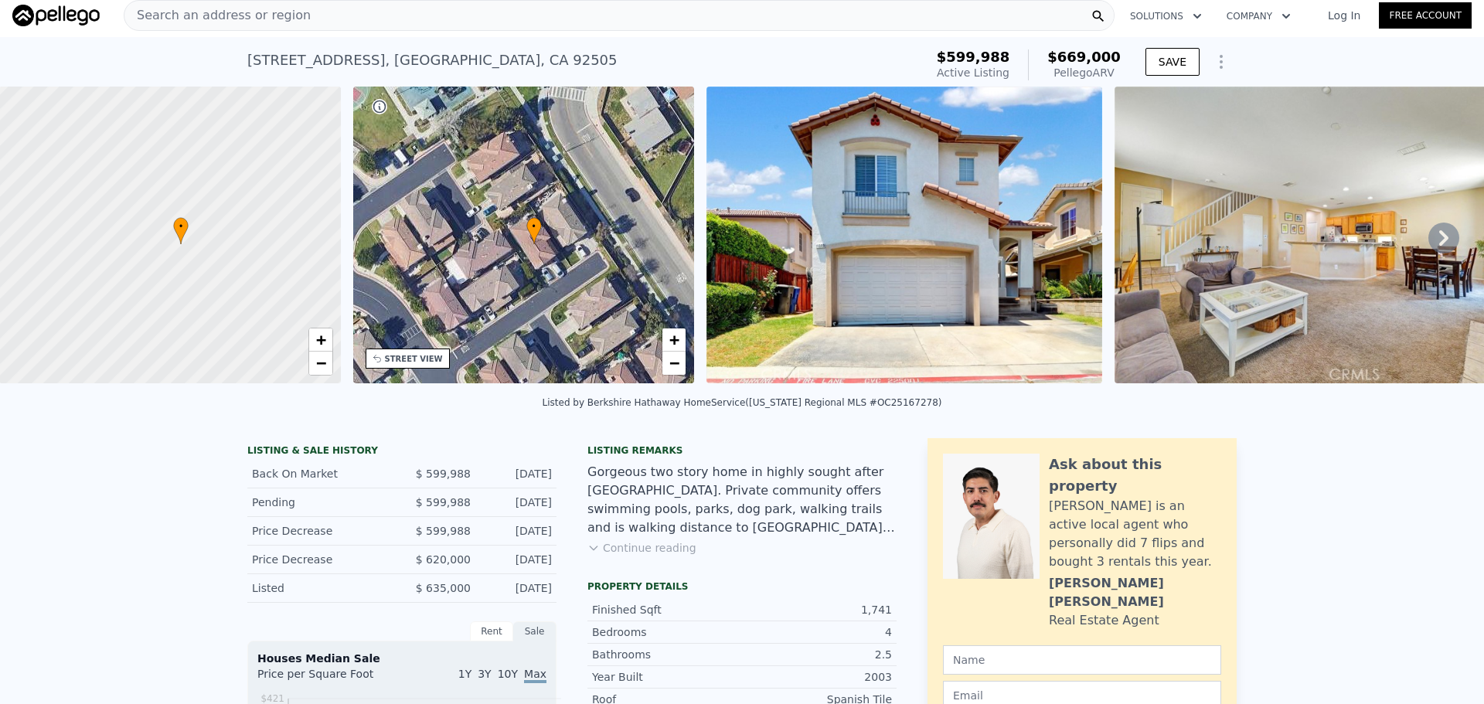
type input "$ 120,738"
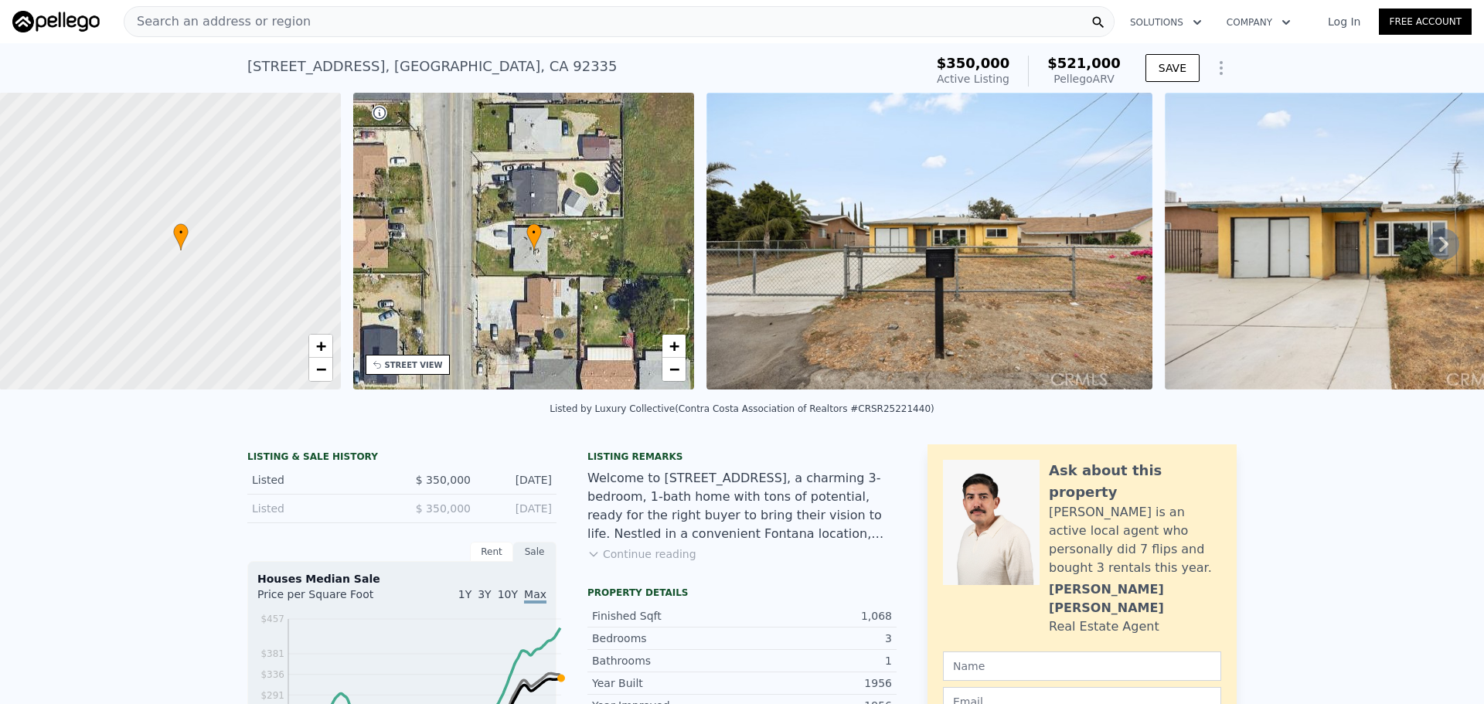
click at [206, 13] on span "Search an address or region" at bounding box center [217, 21] width 186 height 19
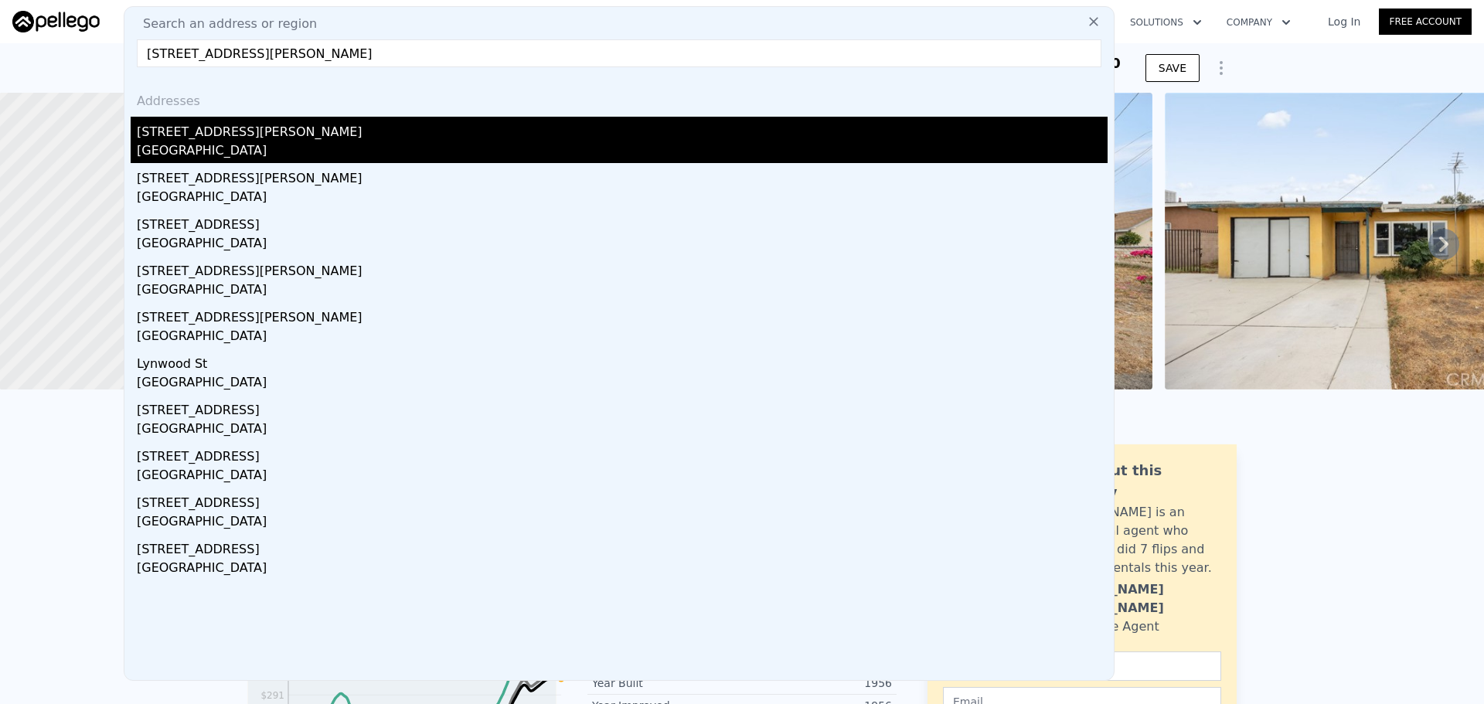
type input "[STREET_ADDRESS][PERSON_NAME]"
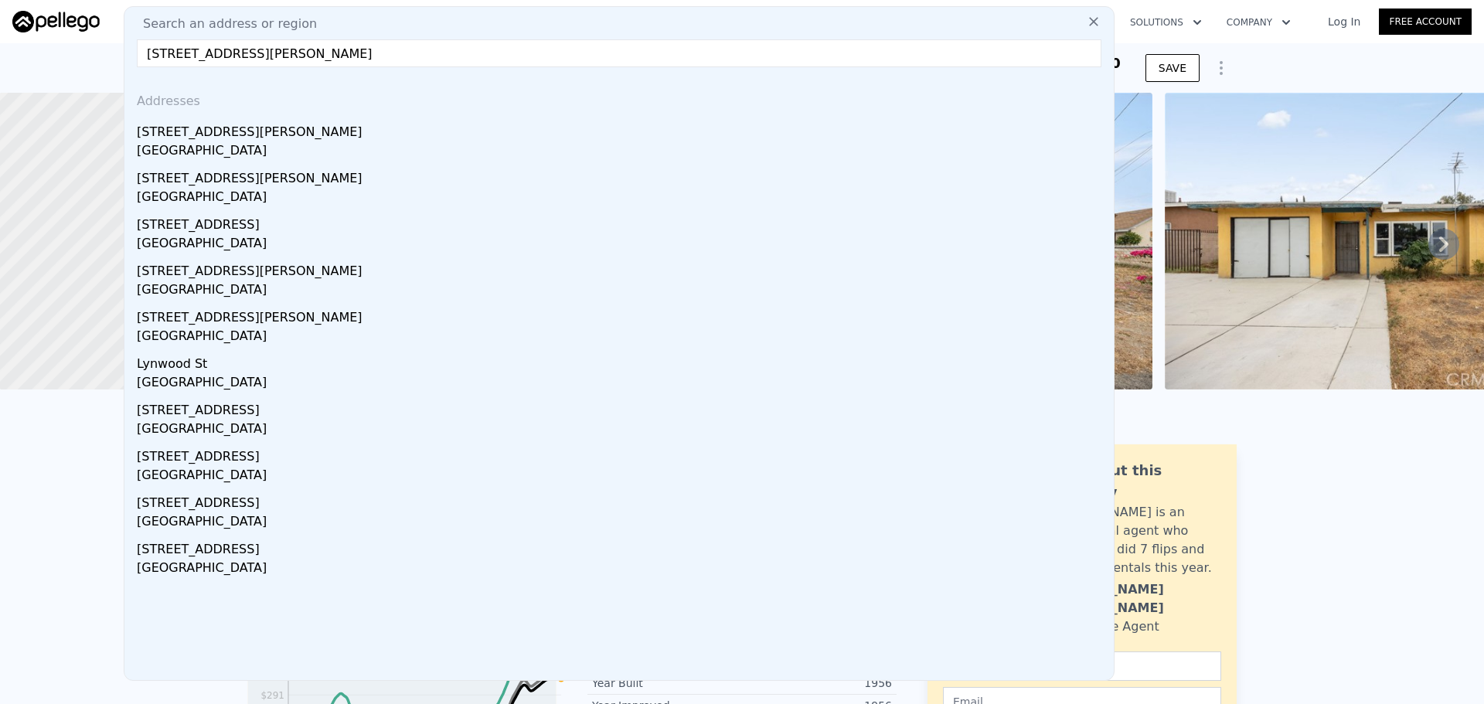
drag, startPoint x: 199, startPoint y: 141, endPoint x: 709, endPoint y: 155, distance: 509.6
click at [199, 141] on div "[STREET_ADDRESS][PERSON_NAME]" at bounding box center [622, 129] width 971 height 25
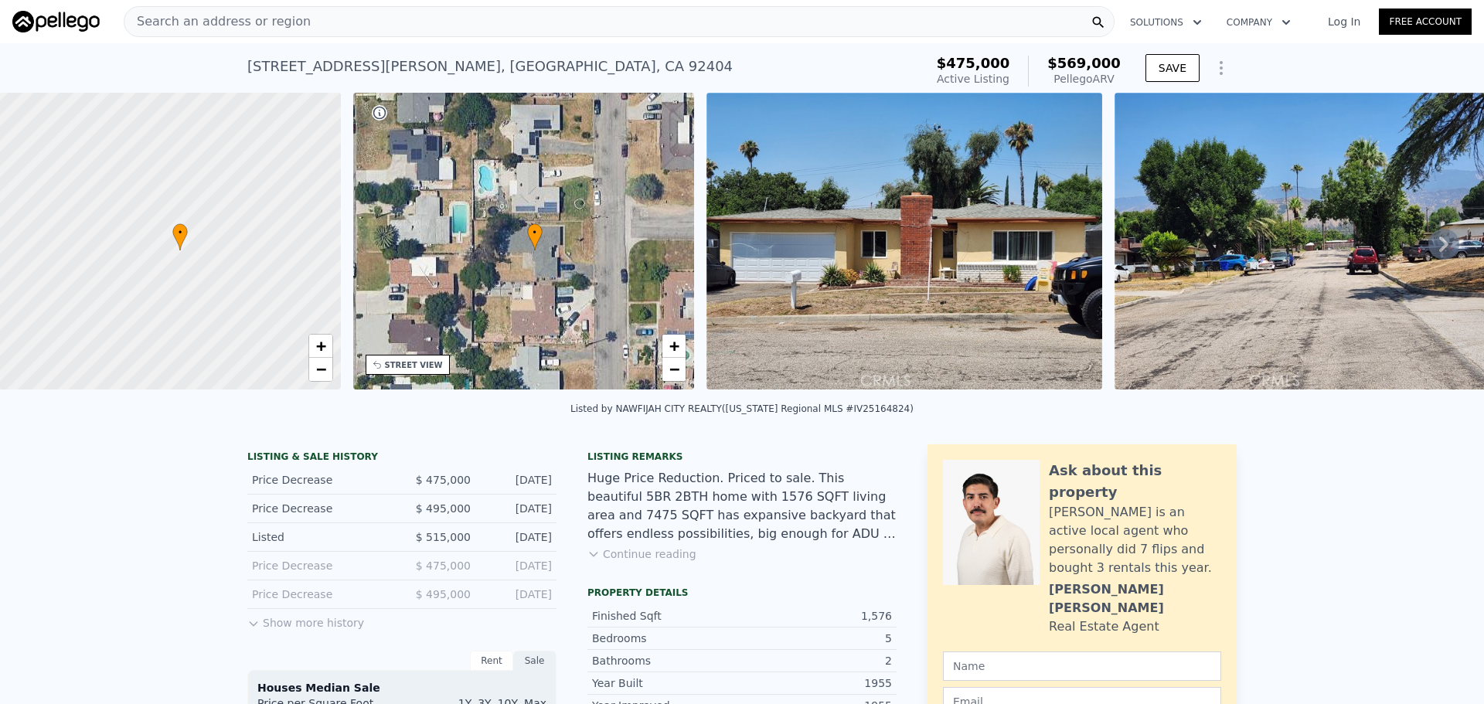
click at [341, 33] on div "Search an address or region" at bounding box center [619, 21] width 991 height 31
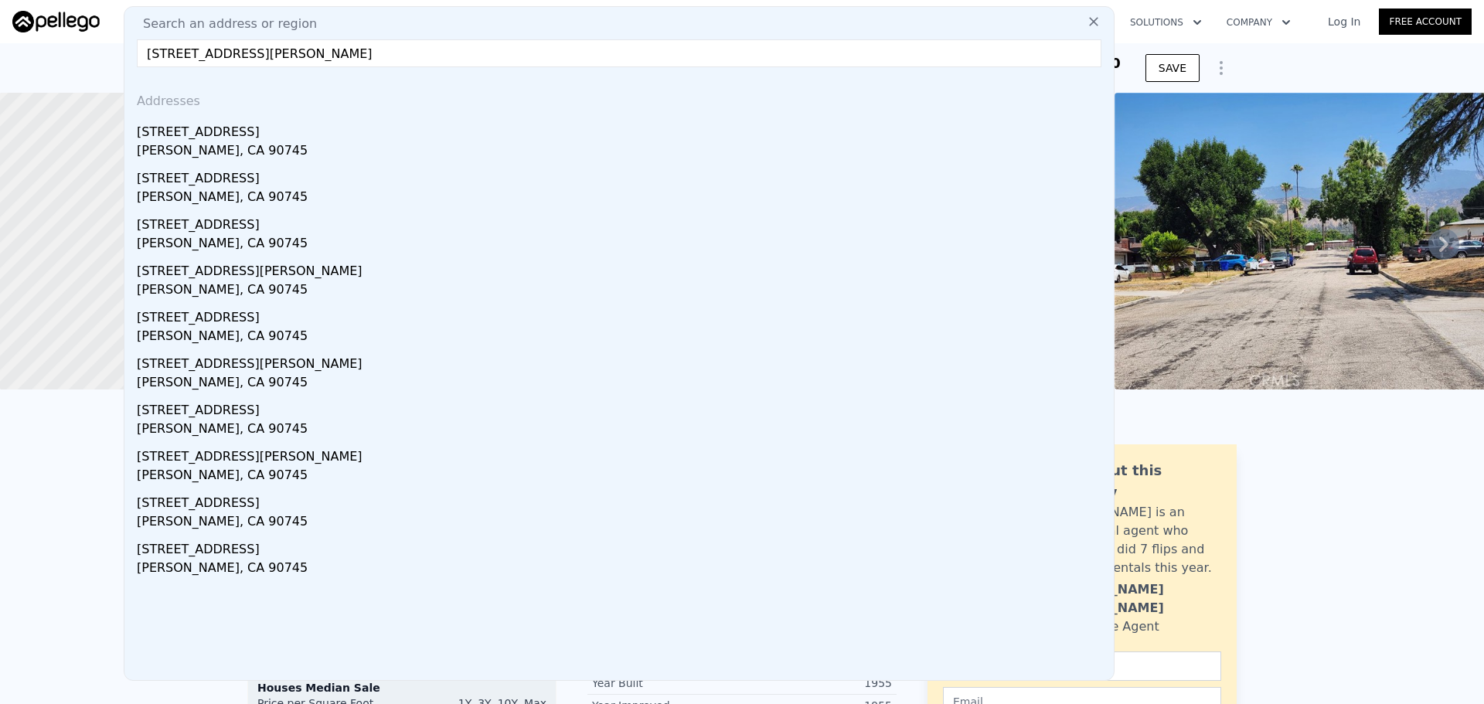
type input "[STREET_ADDRESS][PERSON_NAME]"
click at [207, 151] on div "[PERSON_NAME], CA 90745" at bounding box center [622, 152] width 971 height 22
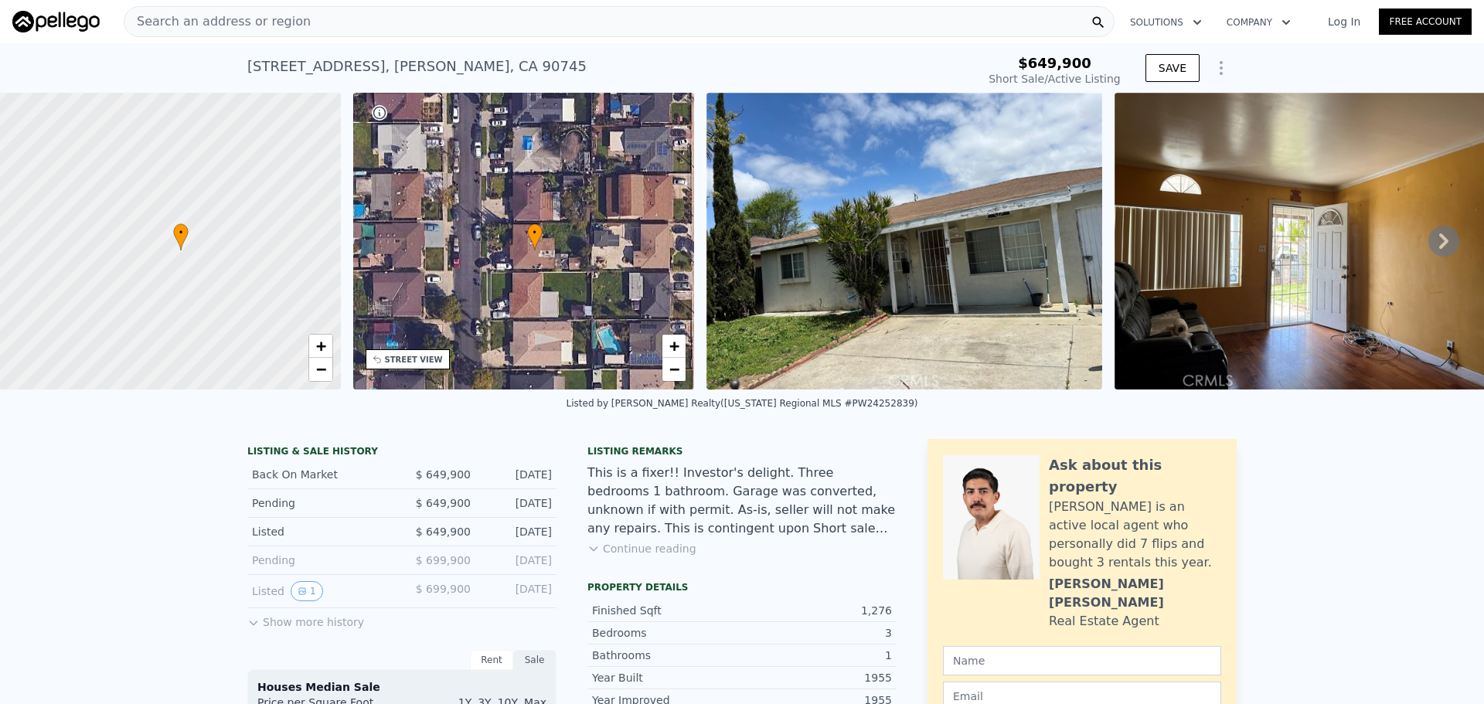
type input "-$ 696,405"
click at [588, 555] on icon at bounding box center [594, 549] width 12 height 12
click at [1319, 257] on icon at bounding box center [1444, 241] width 31 height 31
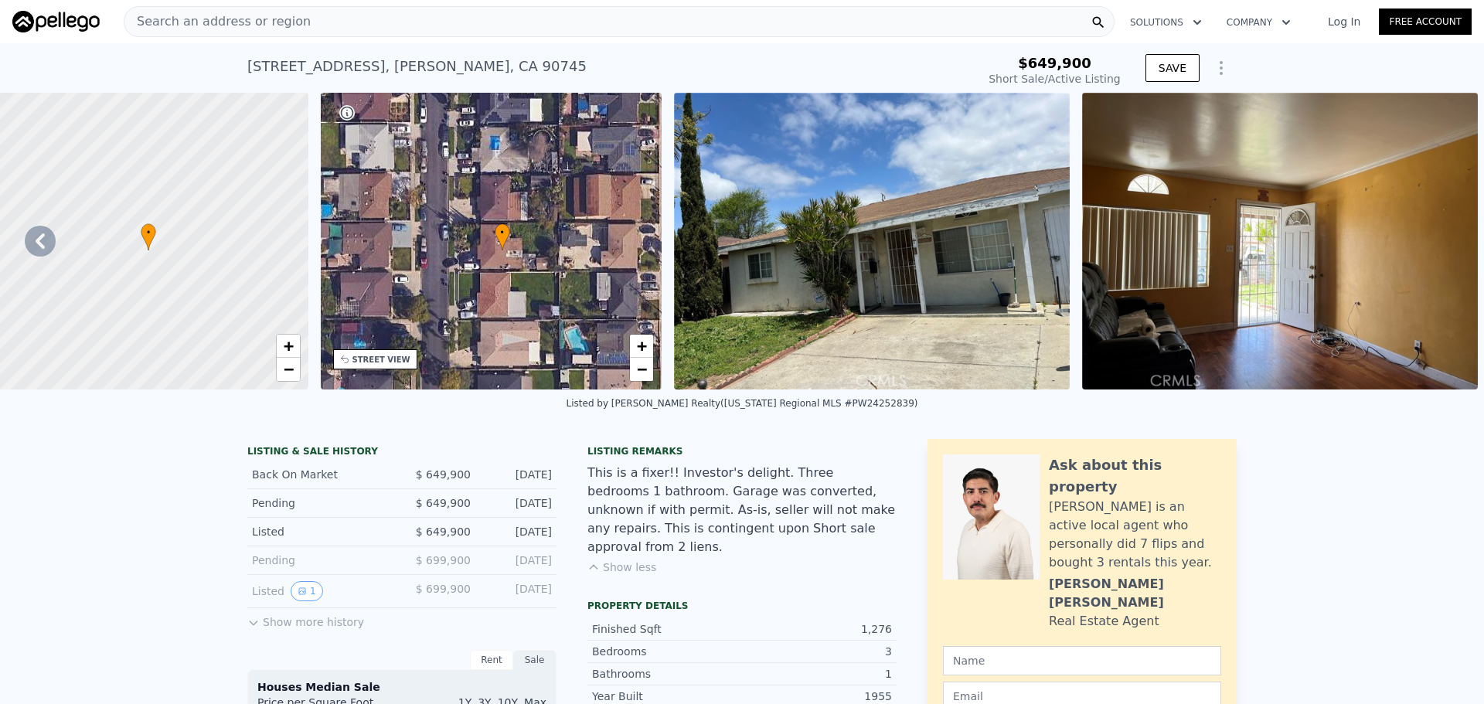
click at [460, 37] on div "Search an address or region" at bounding box center [619, 21] width 991 height 31
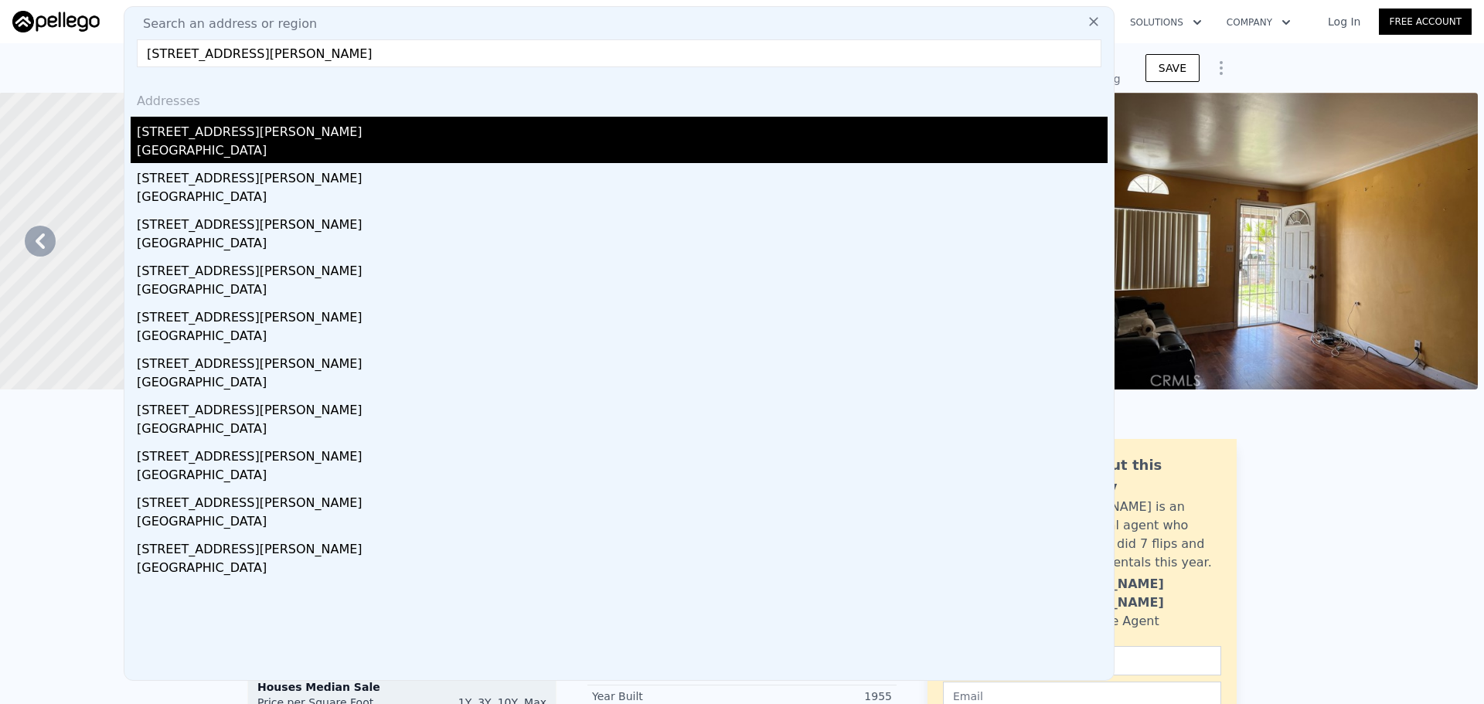
type input "[STREET_ADDRESS][PERSON_NAME]"
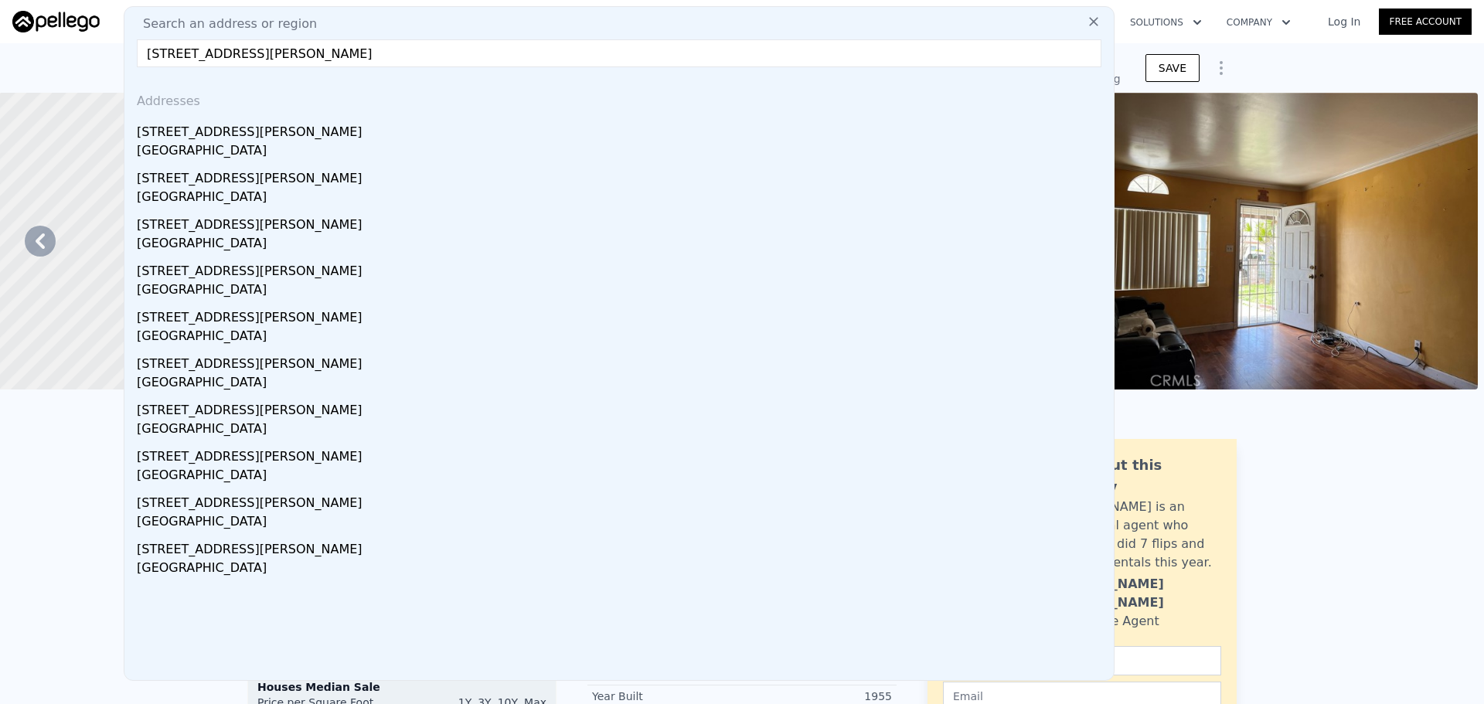
drag, startPoint x: 244, startPoint y: 151, endPoint x: 848, endPoint y: 162, distance: 604.7
click at [244, 151] on div "[GEOGRAPHIC_DATA]" at bounding box center [622, 152] width 971 height 22
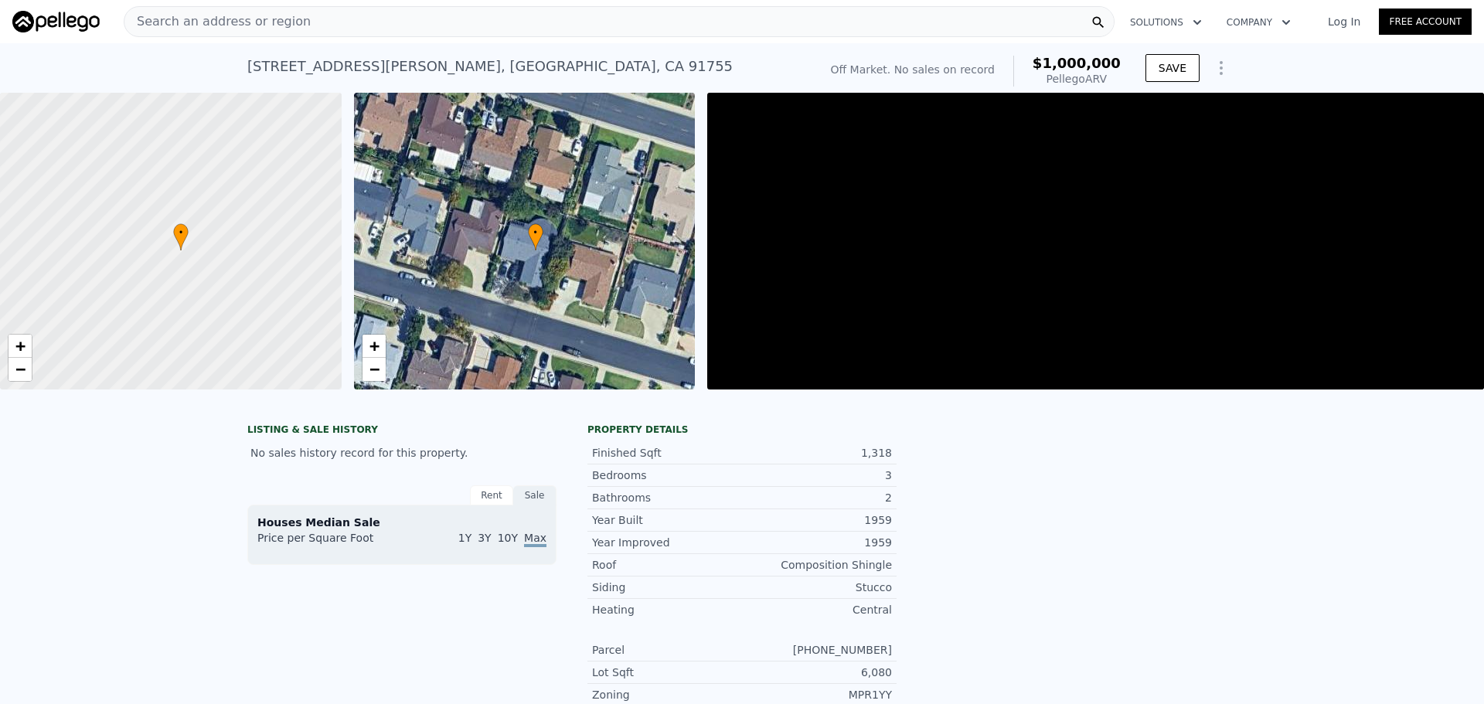
scroll to position [0, 7]
